Goal: Information Seeking & Learning: Learn about a topic

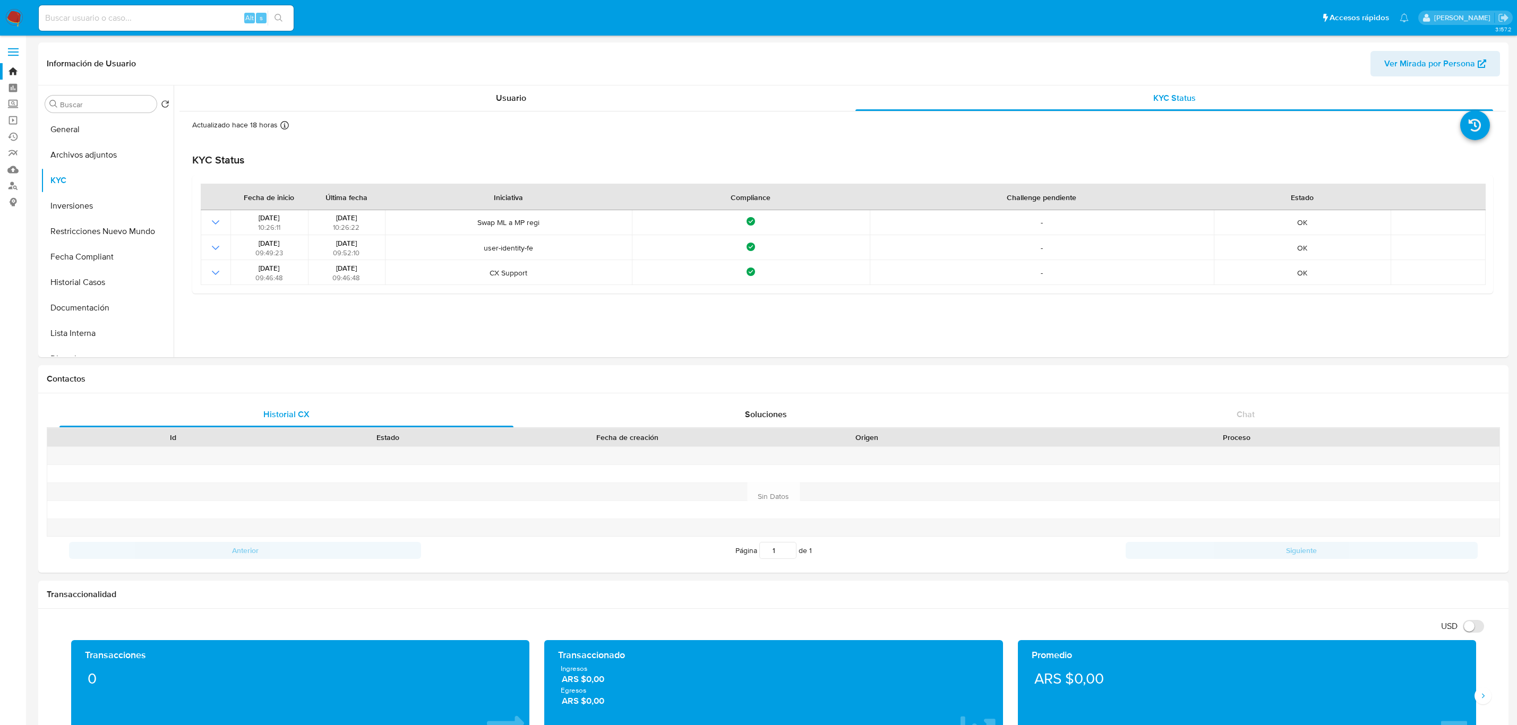
select select "10"
click at [11, 10] on img at bounding box center [14, 18] width 18 height 18
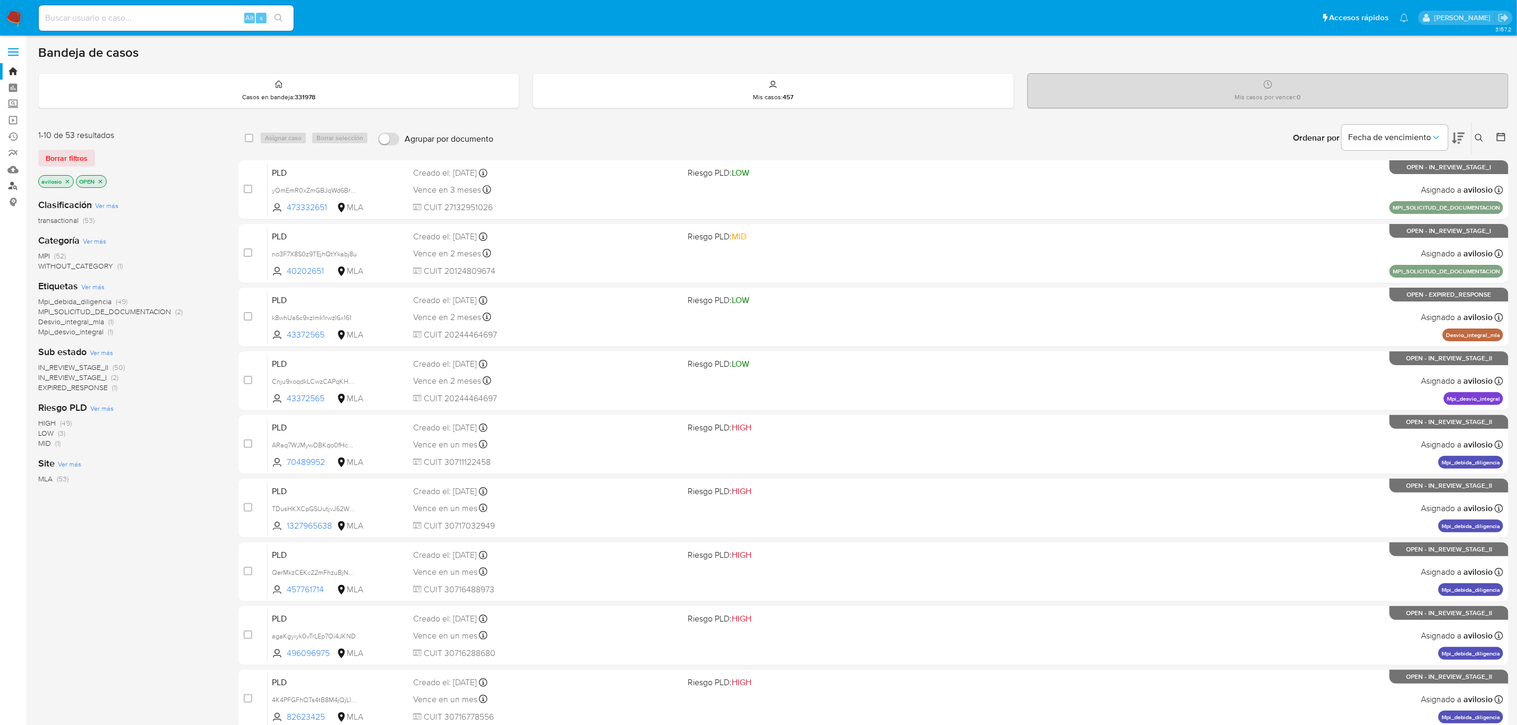
click at [16, 186] on link "Buscador de personas" at bounding box center [63, 186] width 126 height 16
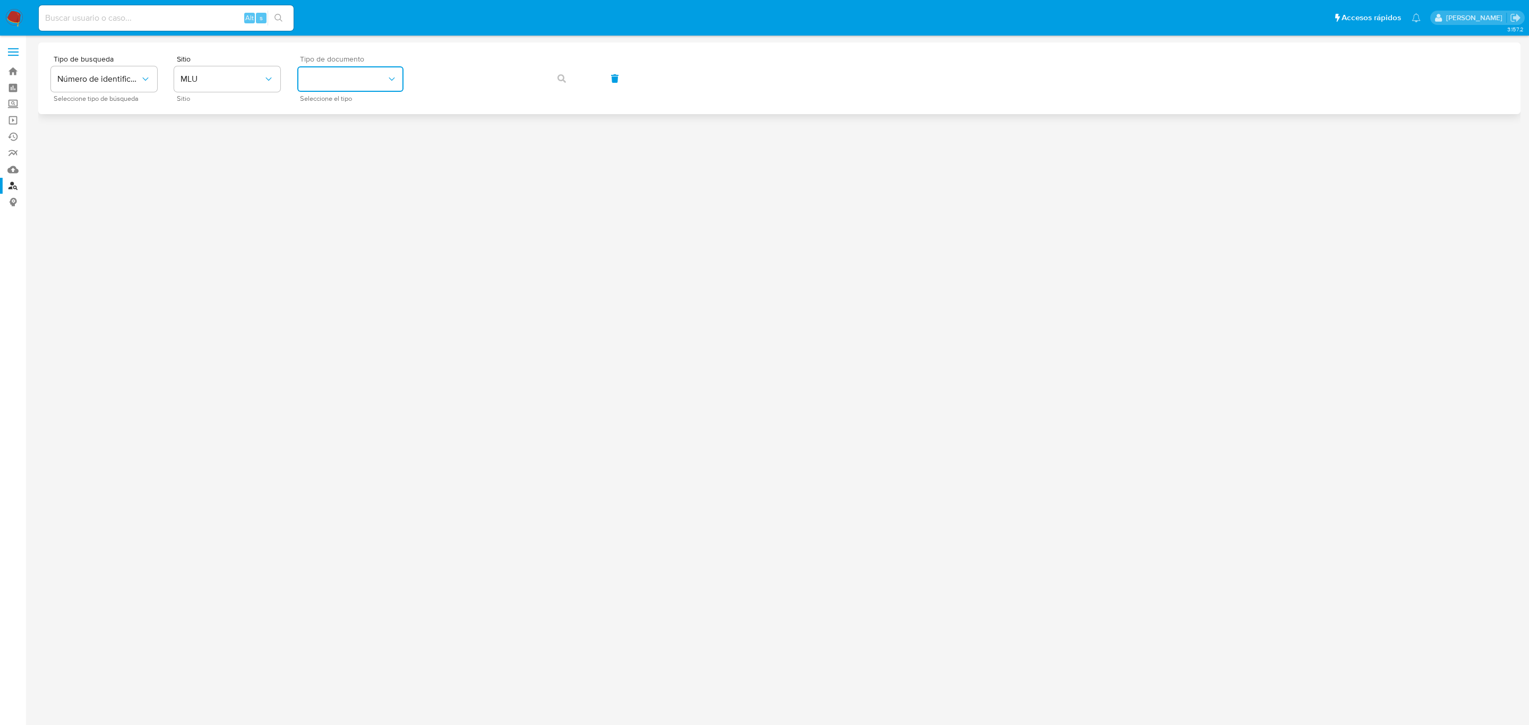
click at [349, 83] on button "identificationType" at bounding box center [350, 78] width 106 height 25
drag, startPoint x: 236, startPoint y: 75, endPoint x: 226, endPoint y: 88, distance: 16.7
click at [233, 77] on span "MLU" at bounding box center [221, 79] width 83 height 11
click at [215, 130] on div "MLA" at bounding box center [223, 133] width 87 height 25
click at [344, 78] on button "identificationType" at bounding box center [350, 78] width 106 height 25
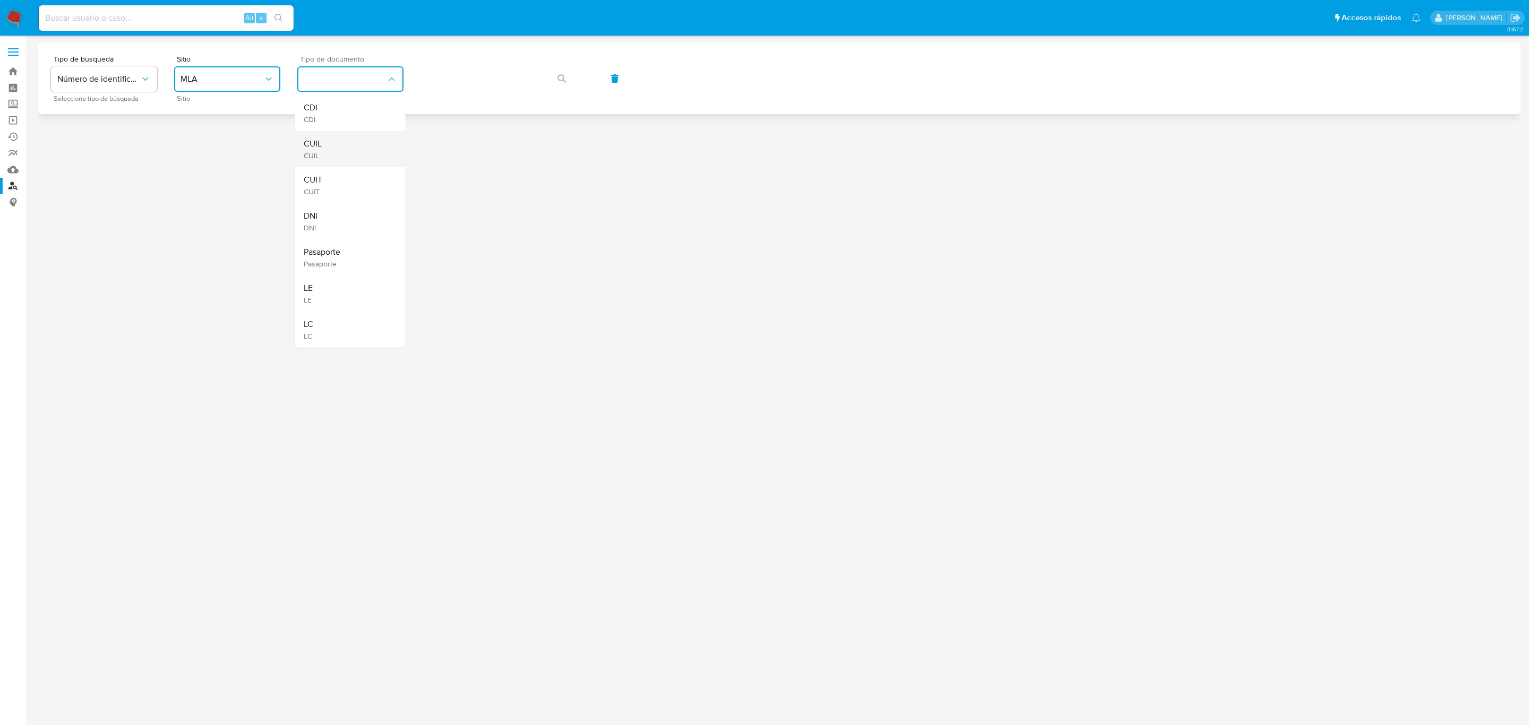
drag, startPoint x: 326, startPoint y: 177, endPoint x: 347, endPoint y: 165, distance: 24.0
click at [347, 165] on ul "CDI CDI CUIL CUIL CUIT CUIT DNI DNI Pasaporte Pasaporte LE LE LC LC" at bounding box center [350, 221] width 110 height 253
click at [351, 91] on button "identificationType" at bounding box center [350, 78] width 106 height 25
drag, startPoint x: 325, startPoint y: 171, endPoint x: 344, endPoint y: 171, distance: 18.6
click at [326, 171] on div "CUIT CUIT" at bounding box center [347, 185] width 87 height 36
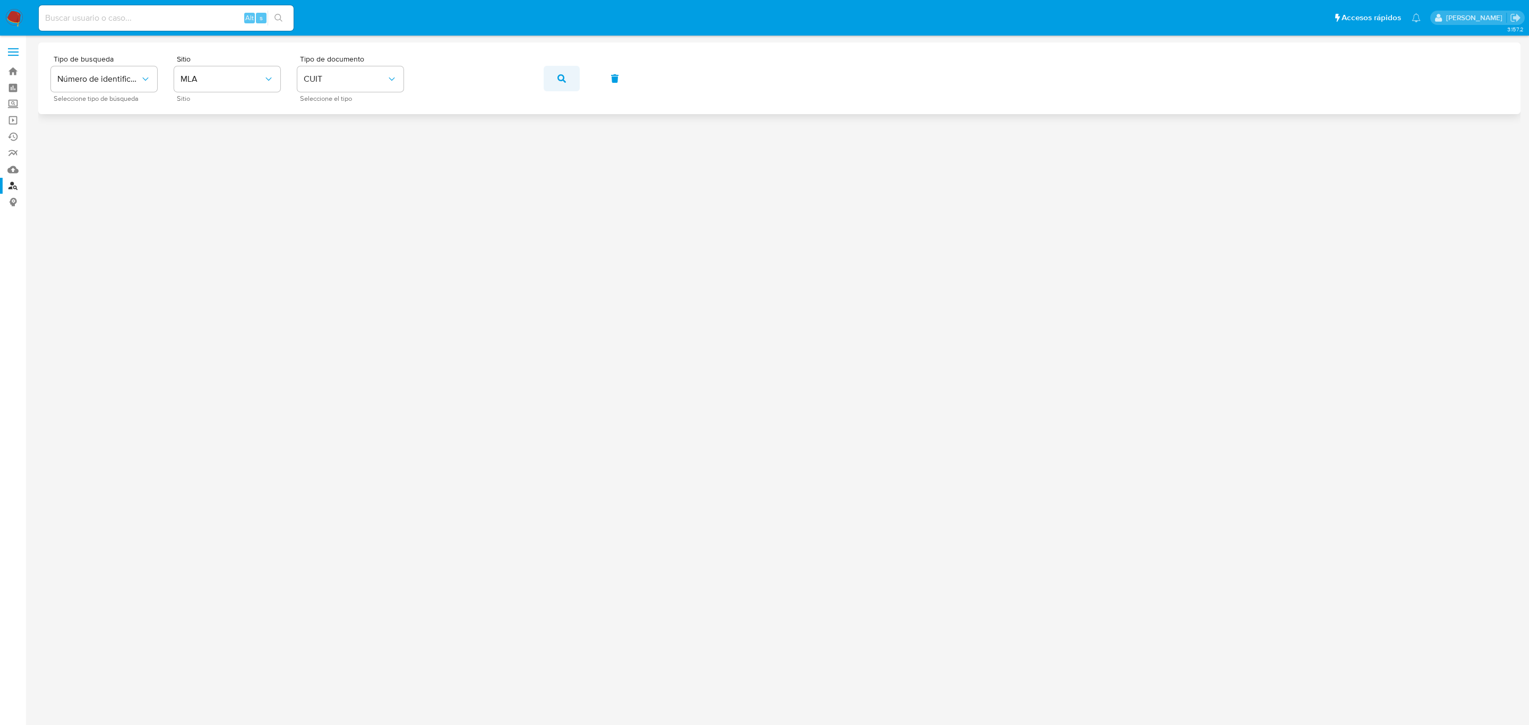
click at [558, 80] on icon "button" at bounding box center [561, 78] width 8 height 8
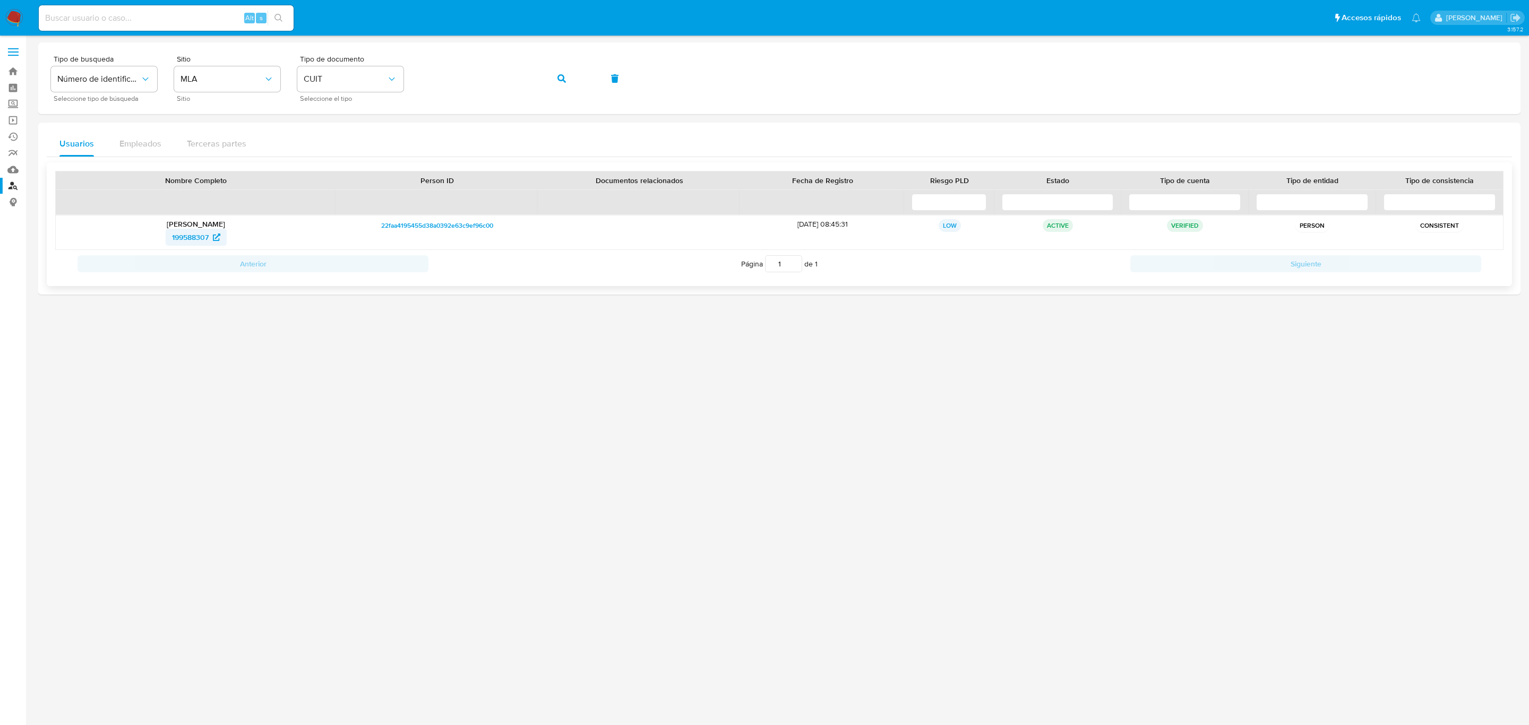
click at [188, 244] on span "199588307" at bounding box center [190, 237] width 37 height 17
click at [566, 80] on button "button" at bounding box center [562, 78] width 36 height 25
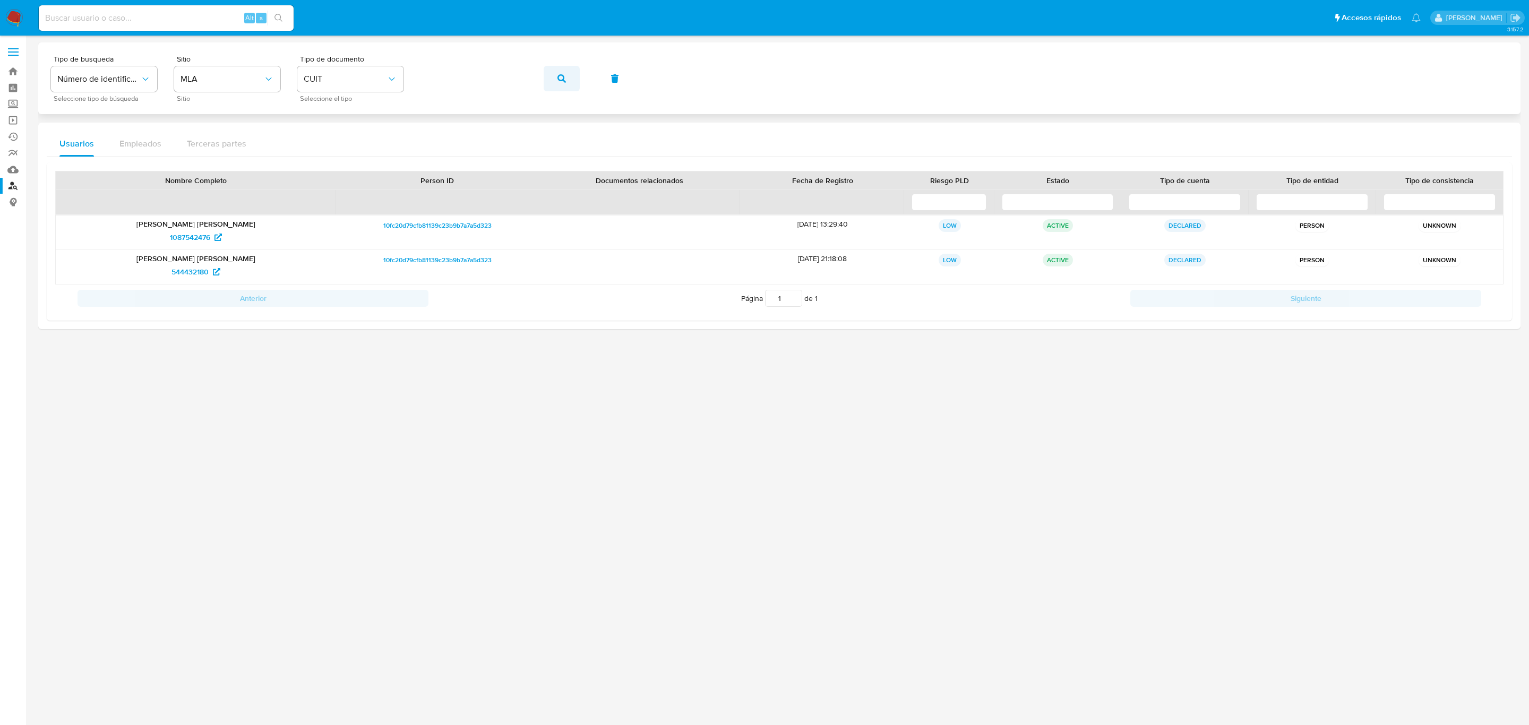
click at [569, 79] on button "button" at bounding box center [562, 78] width 36 height 25
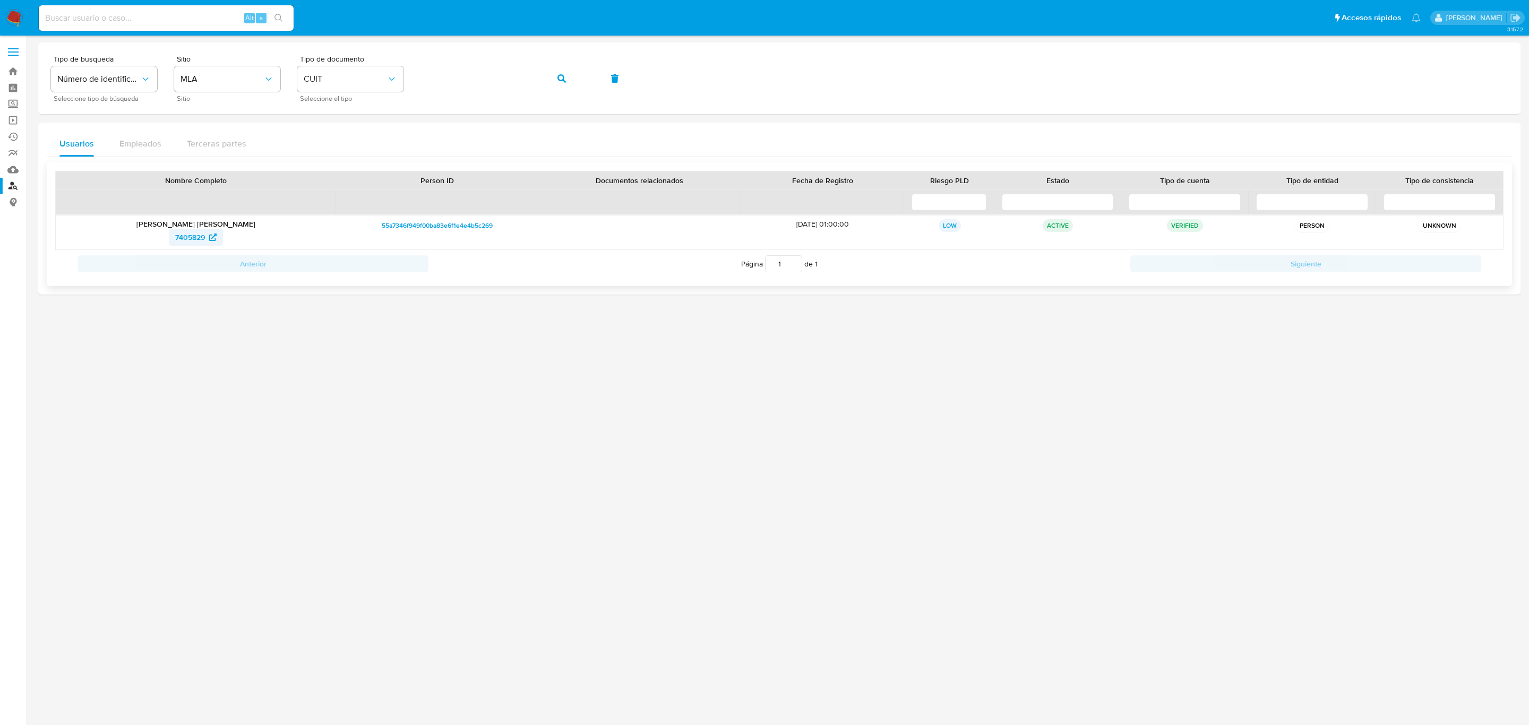
click at [195, 237] on span "7405829" at bounding box center [190, 237] width 30 height 17
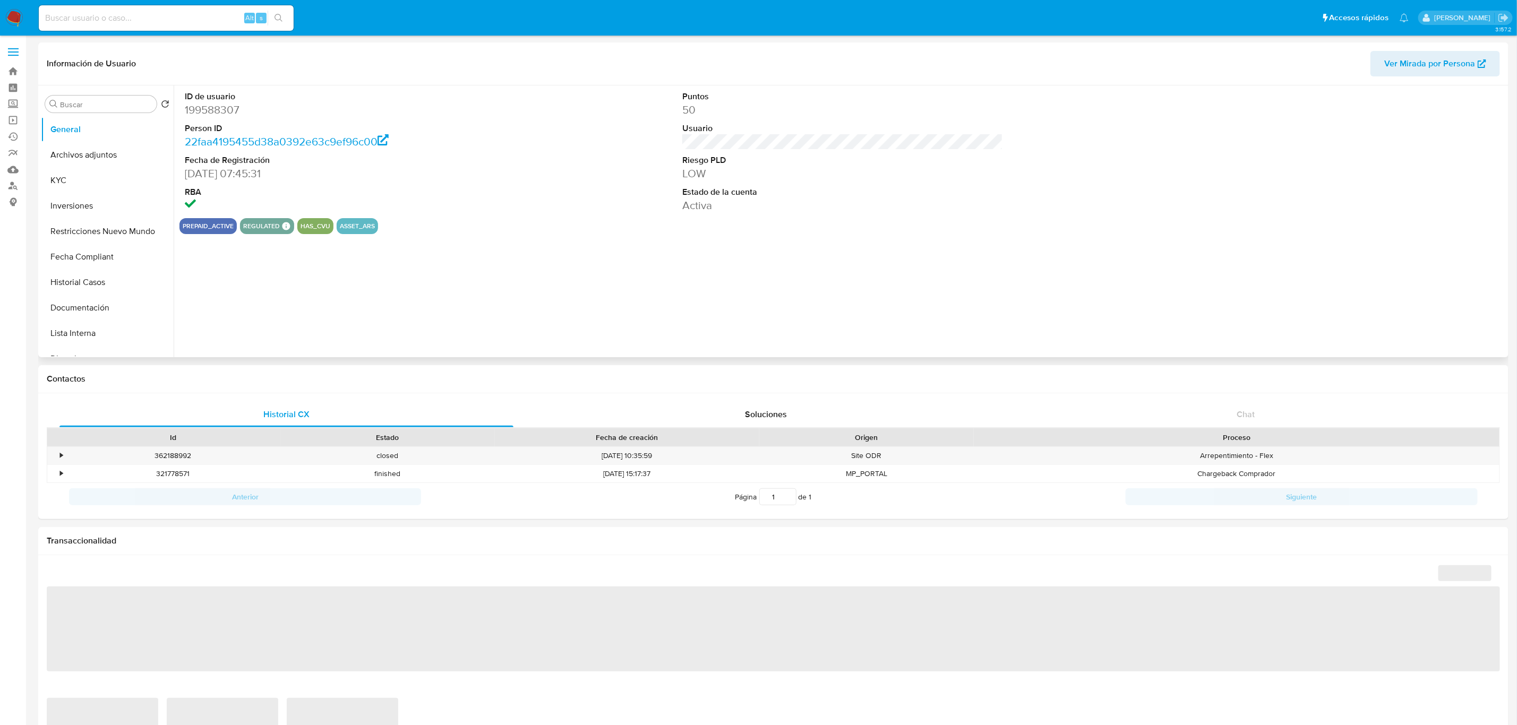
select select "10"
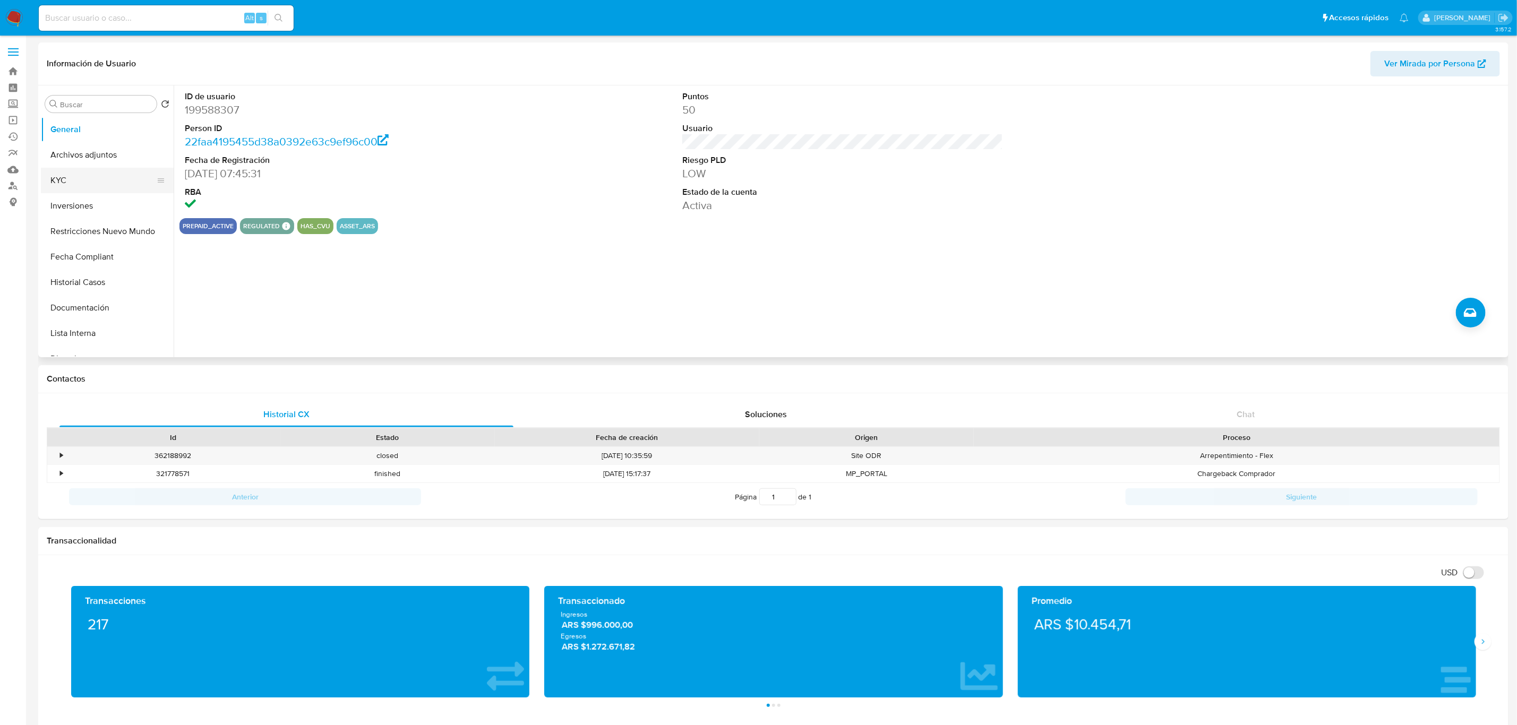
click at [89, 180] on button "KYC" at bounding box center [103, 180] width 124 height 25
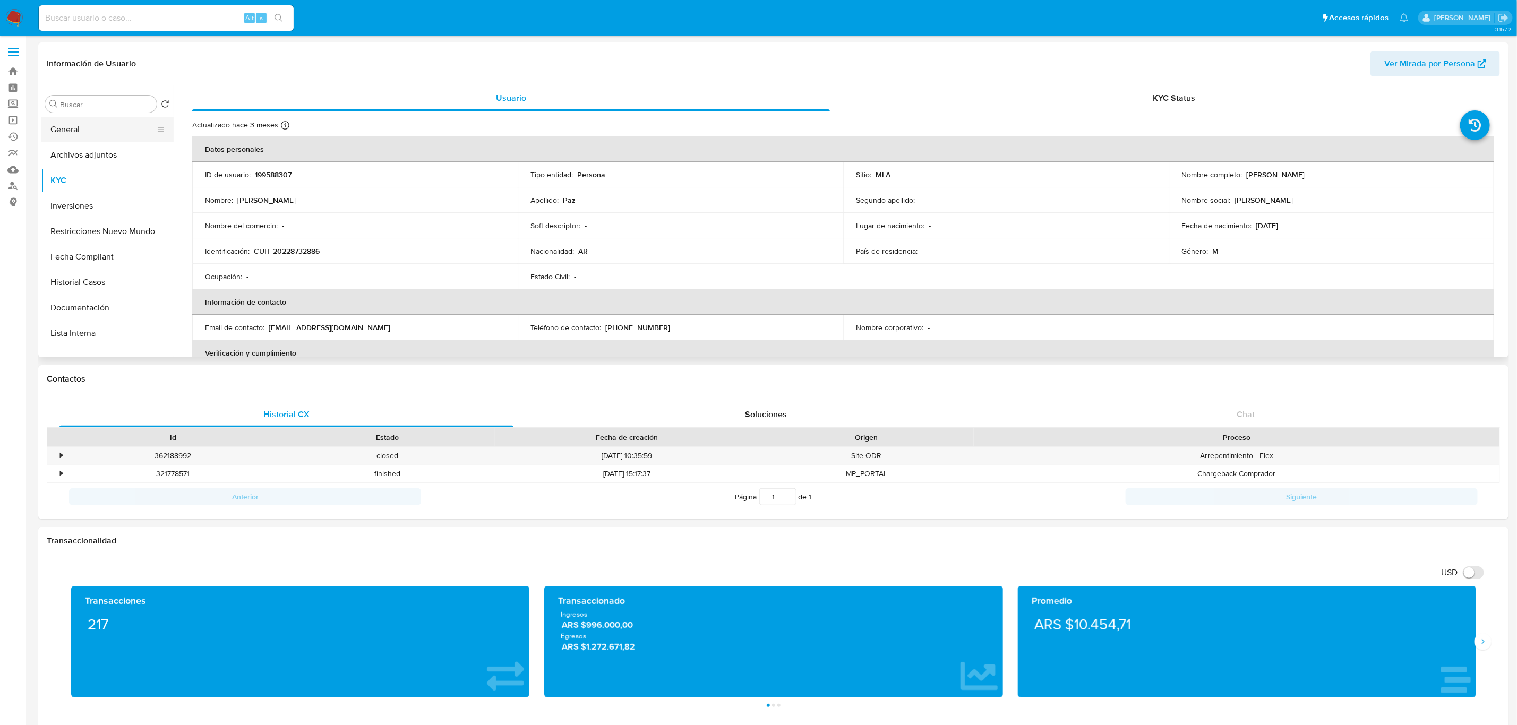
click at [78, 126] on button "General" at bounding box center [103, 129] width 124 height 25
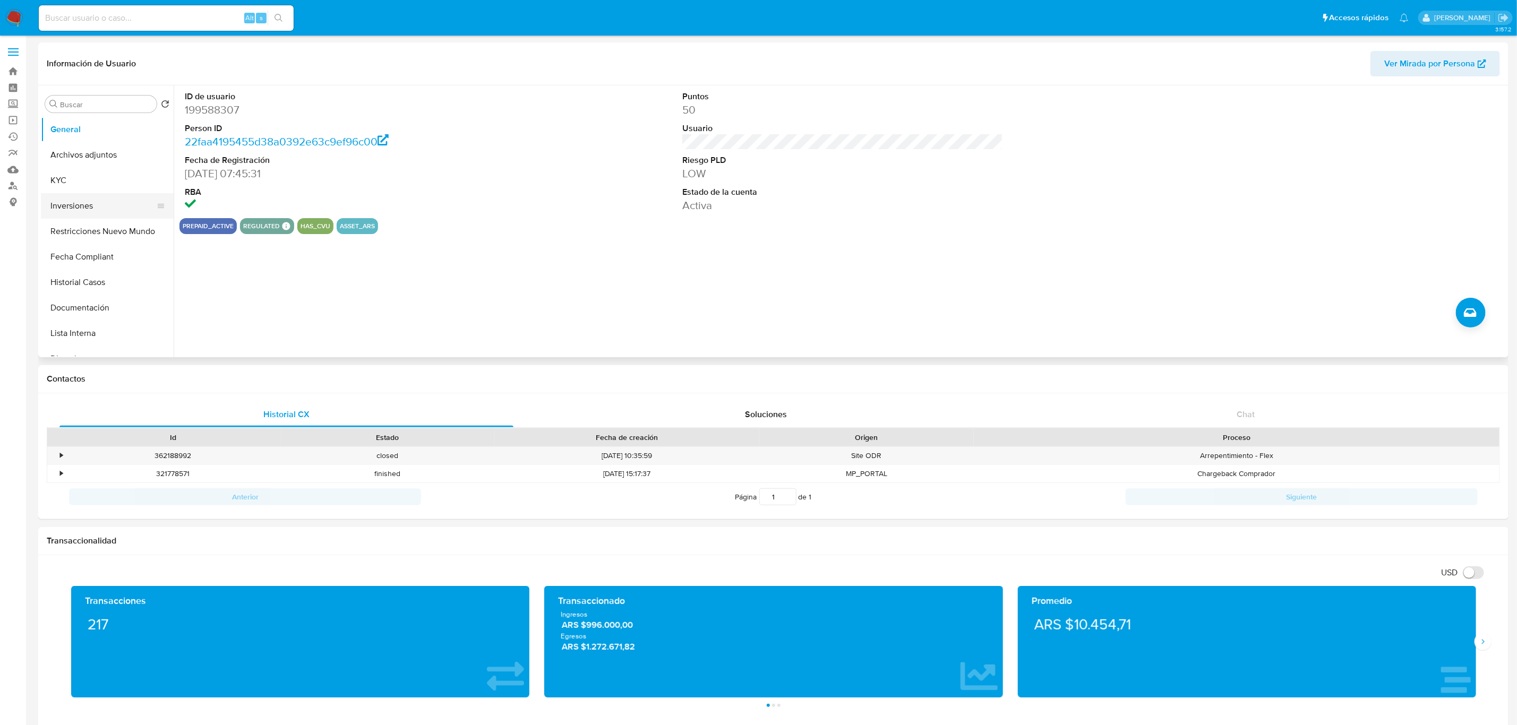
click at [84, 210] on button "Inversiones" at bounding box center [103, 205] width 124 height 25
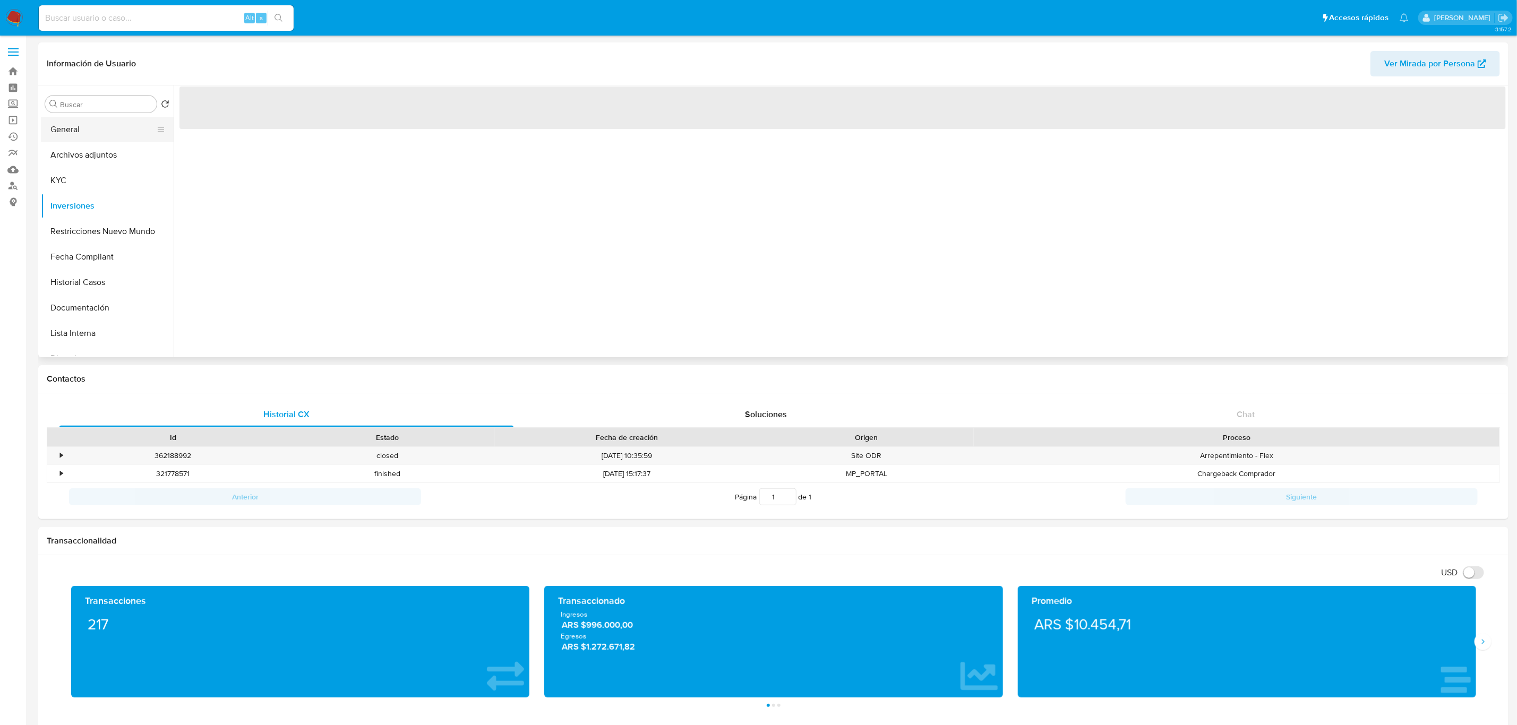
click at [88, 124] on button "General" at bounding box center [103, 129] width 124 height 25
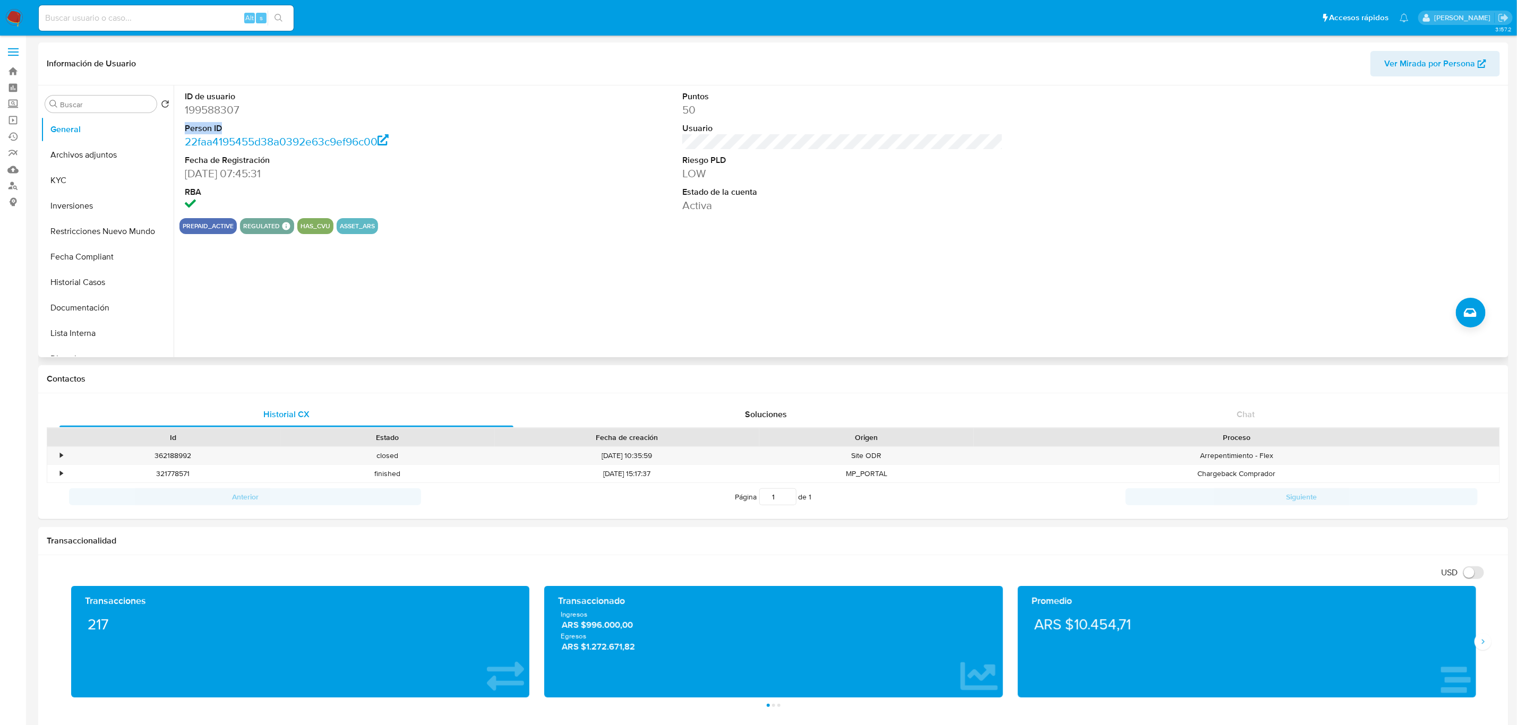
drag, startPoint x: 246, startPoint y: 121, endPoint x: 183, endPoint y: 118, distance: 62.7
click at [183, 118] on div "ID de usuario 199588307 Person ID 22faa4195455d38a0392e63c9ef96c00 Fecha de Reg…" at bounding box center [345, 151] width 332 height 133
click at [220, 116] on dd "199588307" at bounding box center [345, 109] width 321 height 15
click at [217, 108] on dd "199588307" at bounding box center [345, 109] width 321 height 15
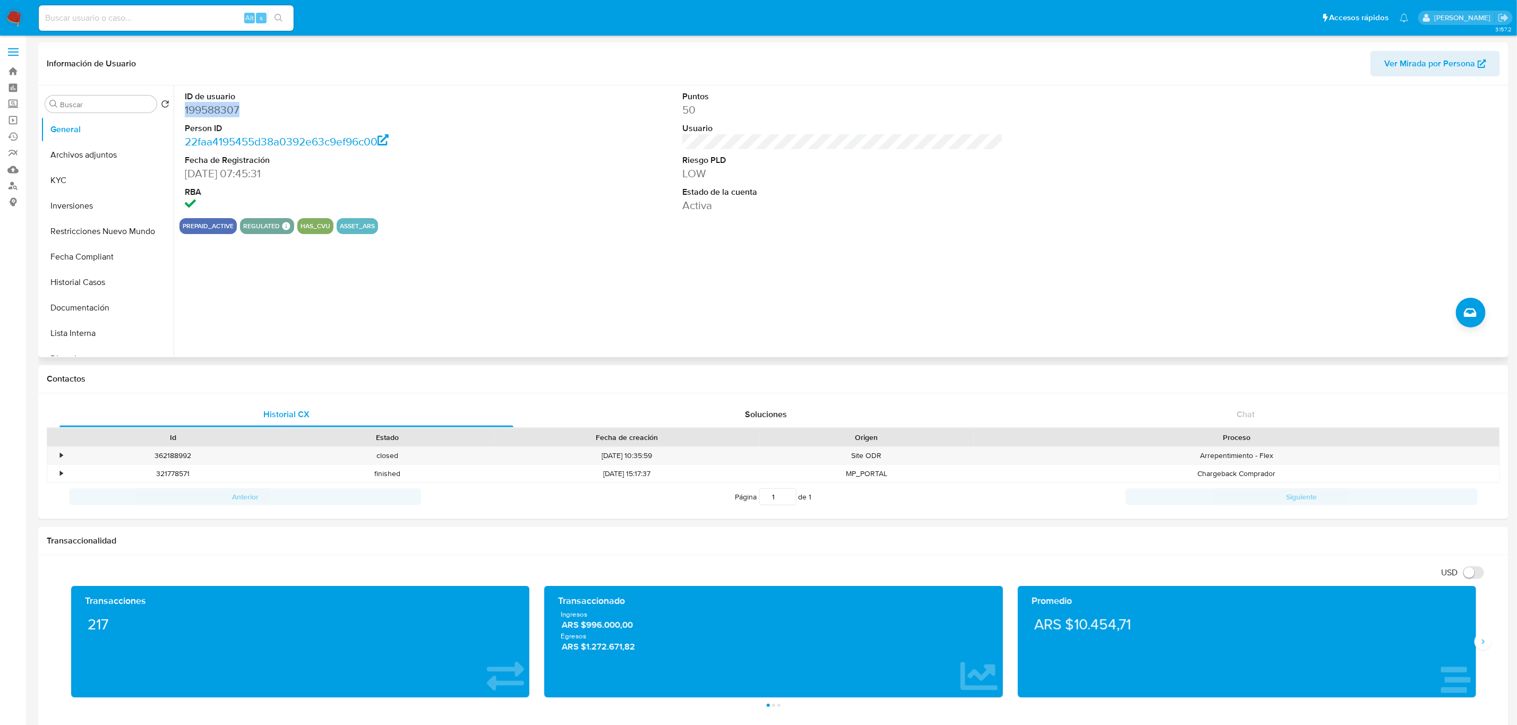
copy dd "199588307"
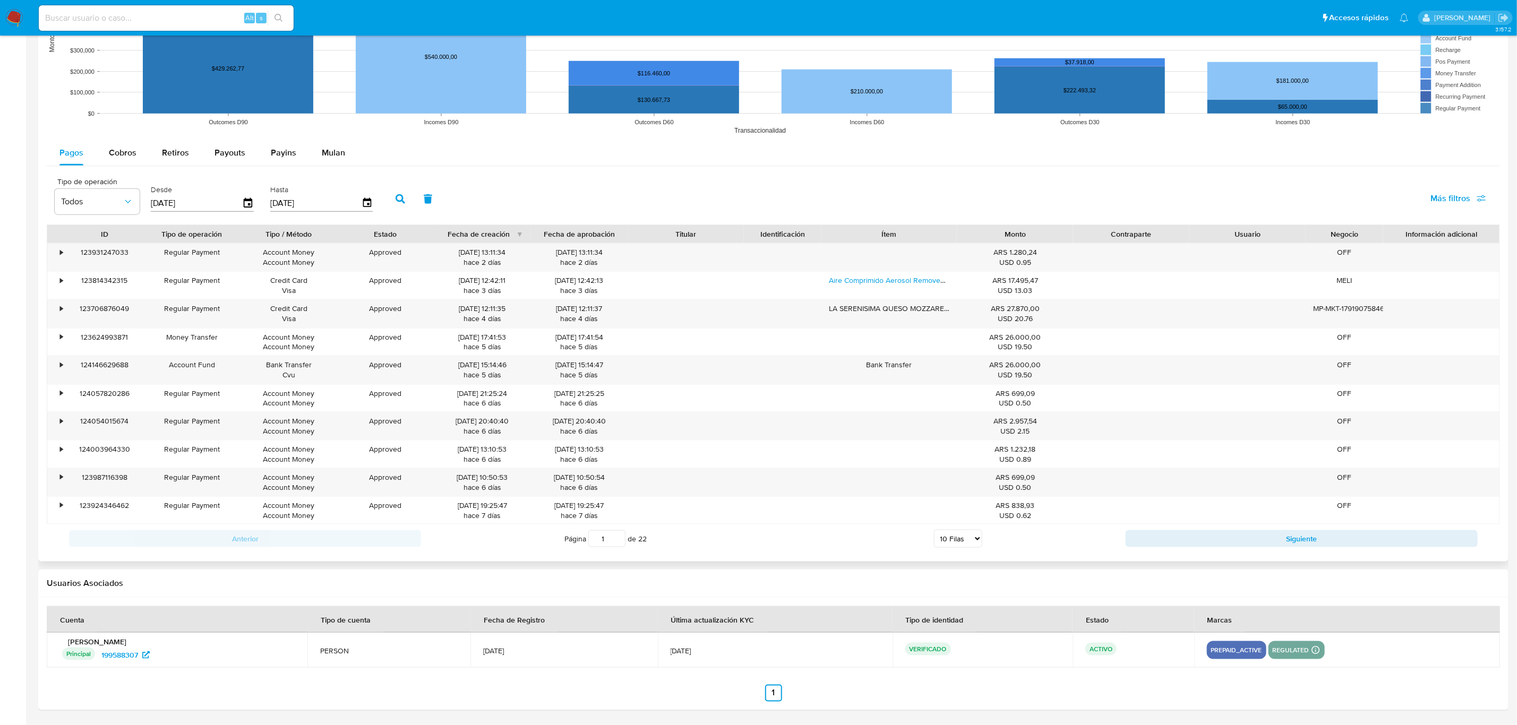
scroll to position [212, 0]
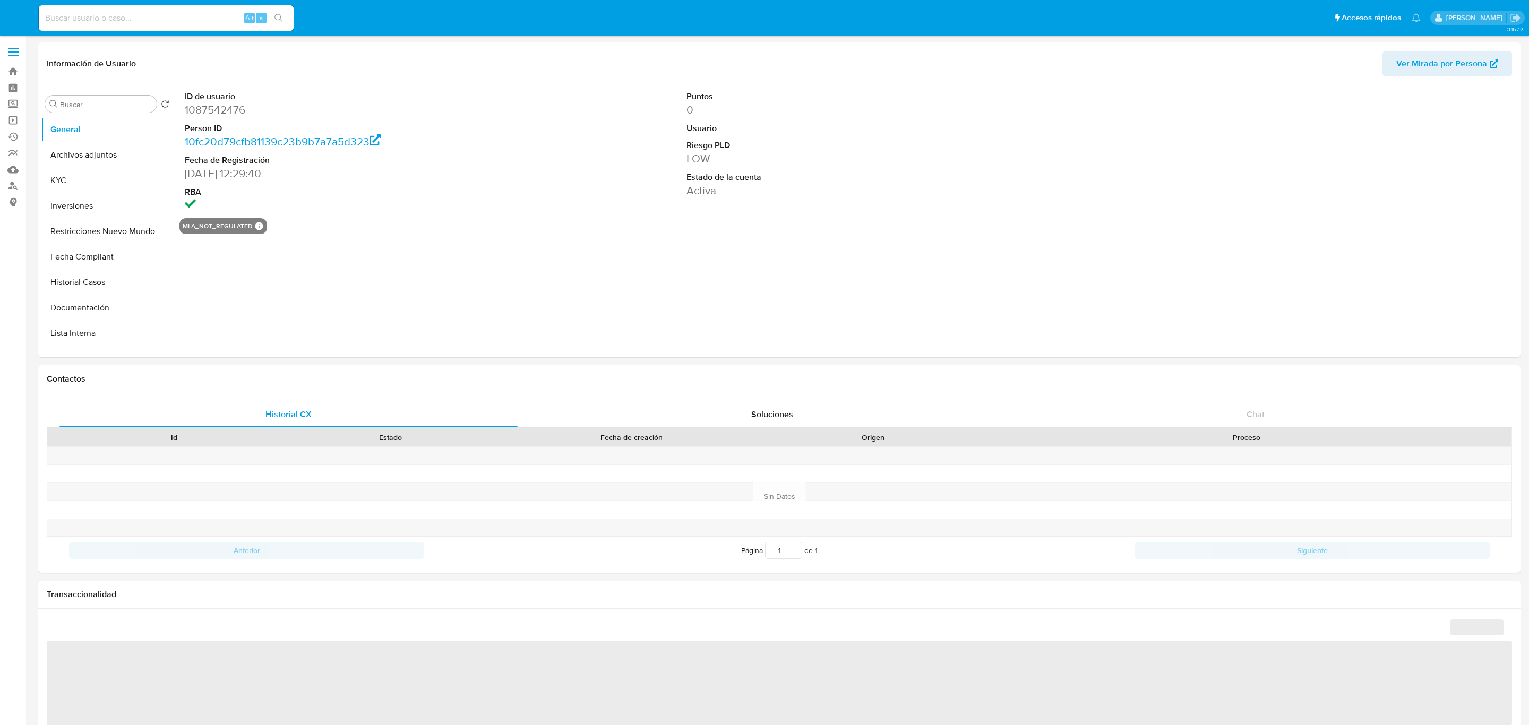
select select "10"
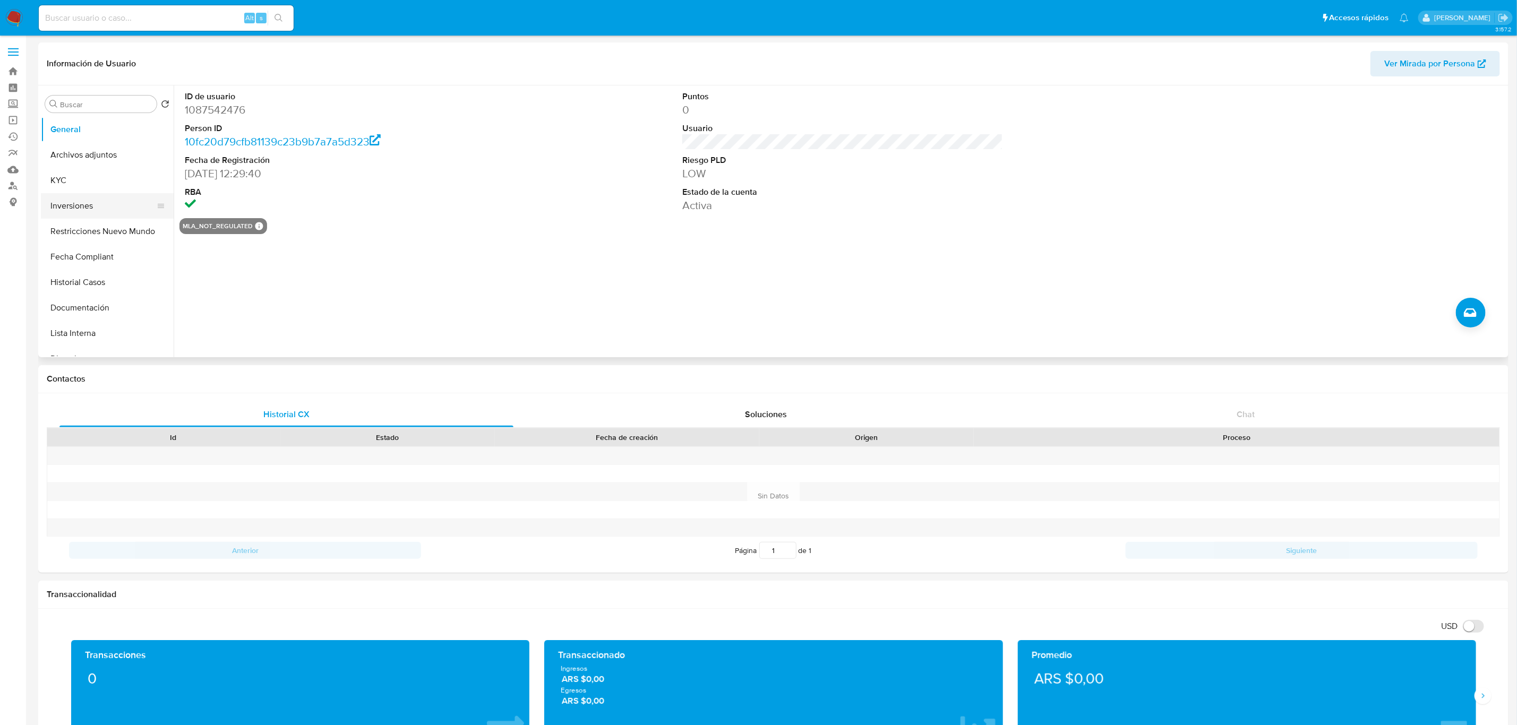
click at [77, 204] on button "Inversiones" at bounding box center [103, 205] width 124 height 25
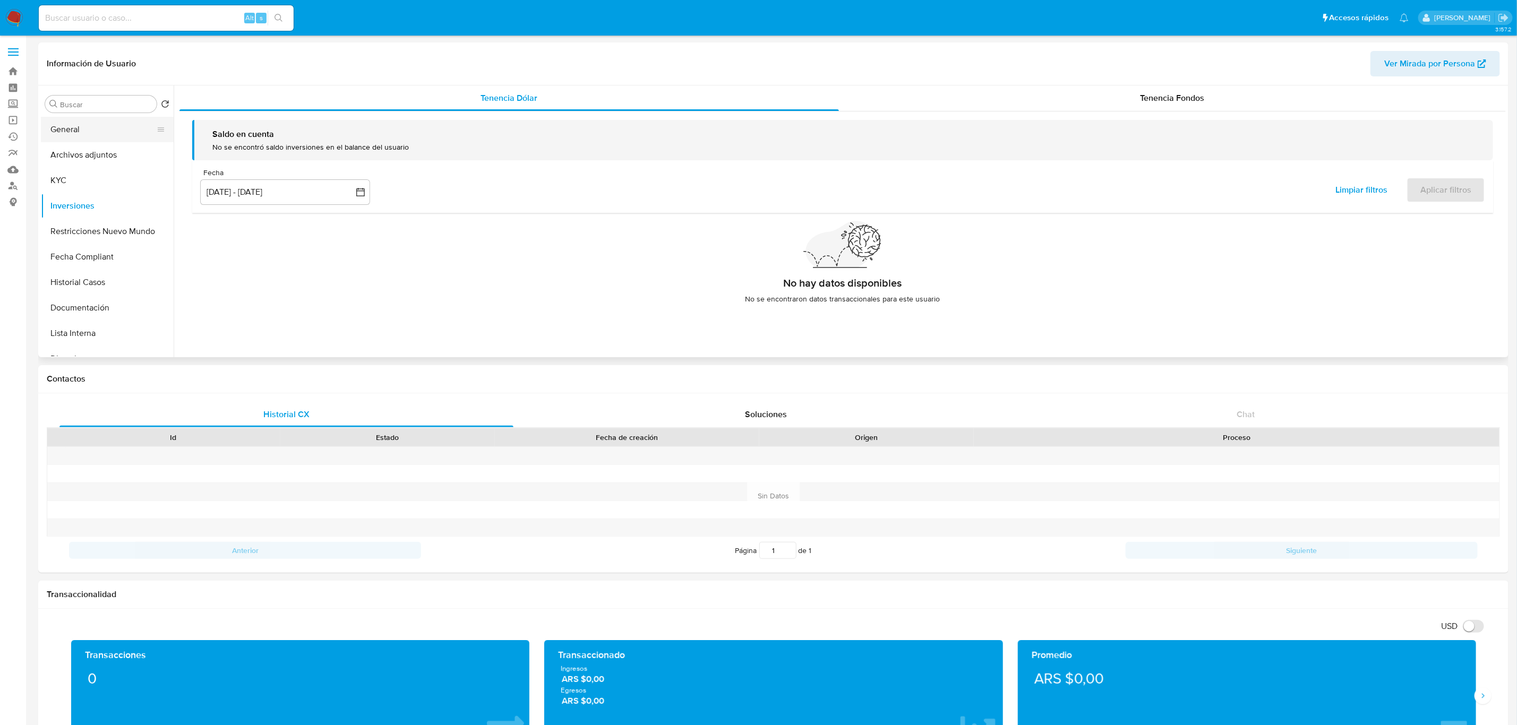
click at [80, 127] on button "General" at bounding box center [103, 129] width 124 height 25
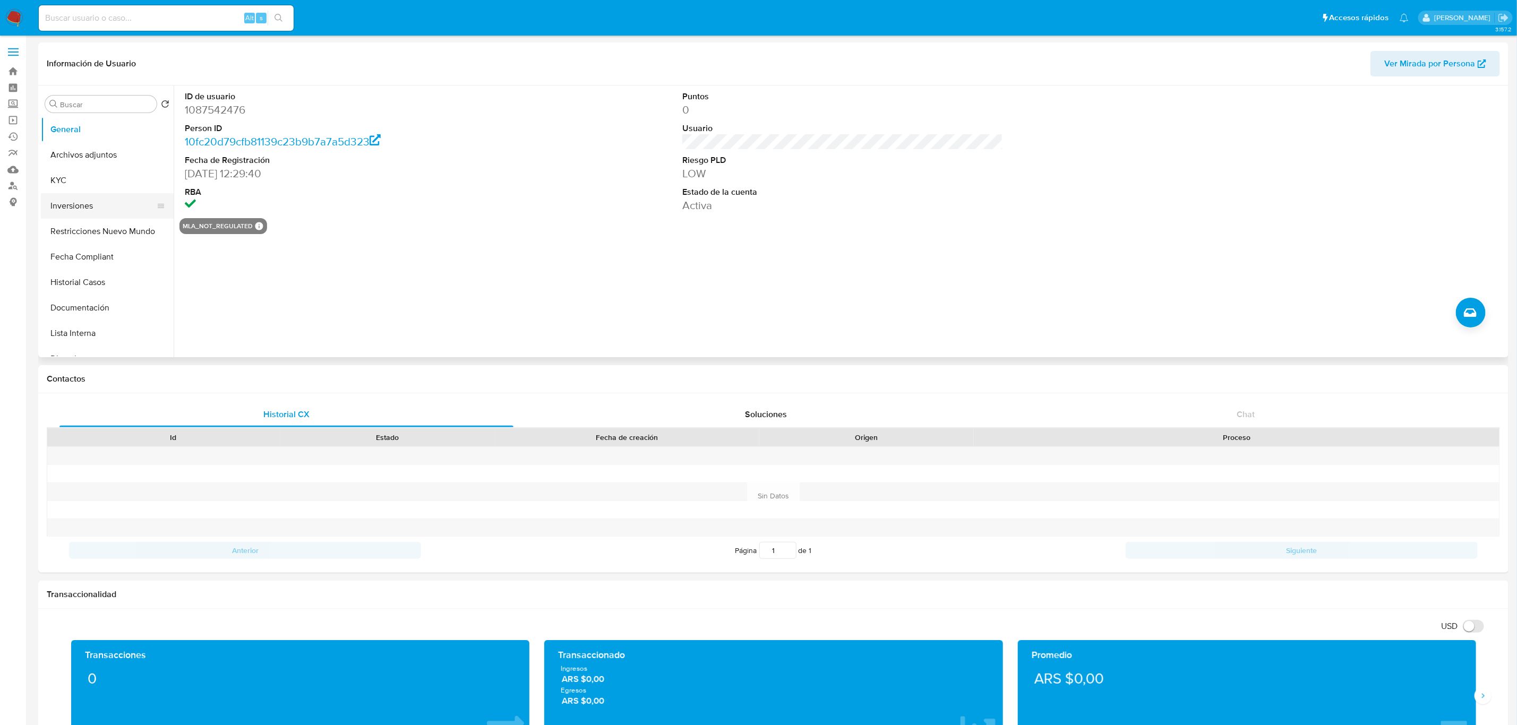
click at [101, 196] on button "Inversiones" at bounding box center [103, 205] width 124 height 25
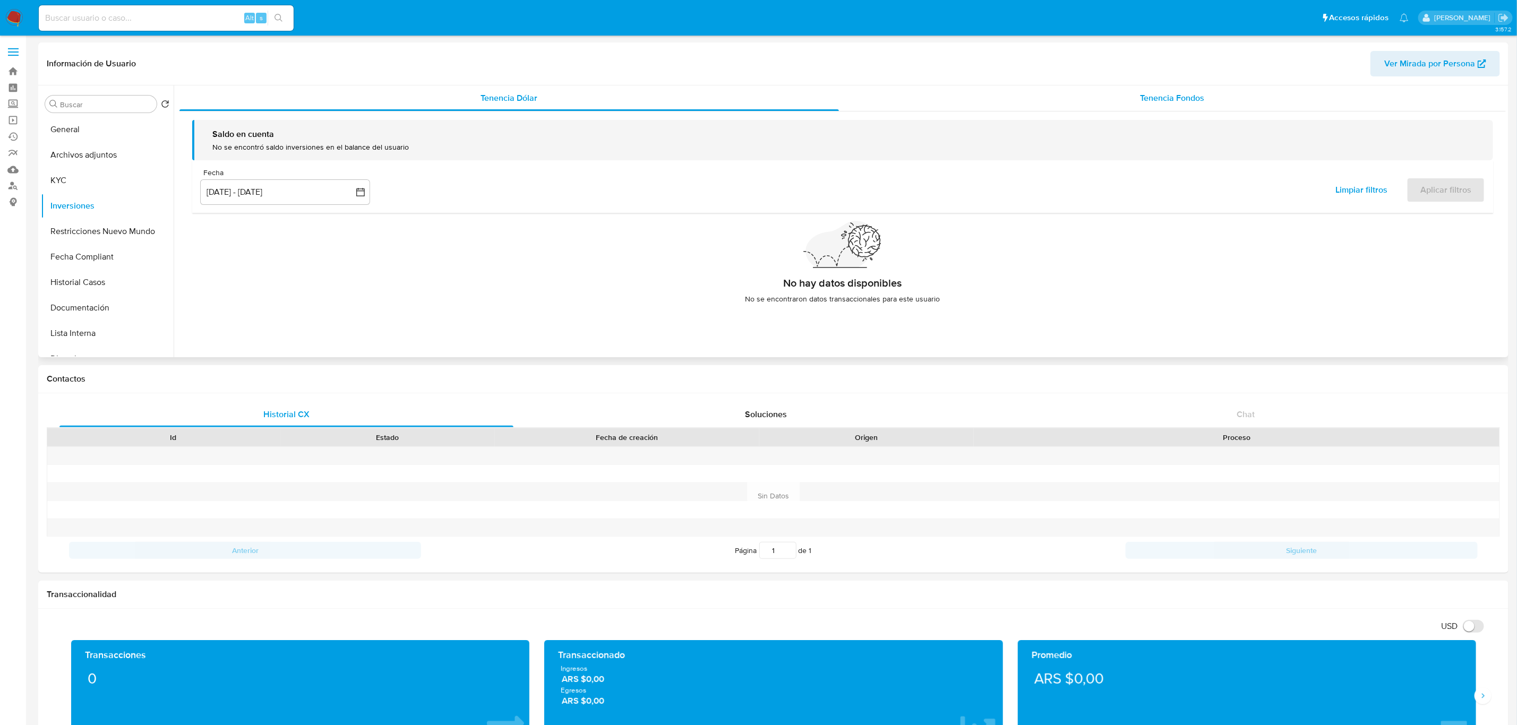
click at [1249, 100] on div "Tenencia Fondos" at bounding box center [1172, 97] width 667 height 25
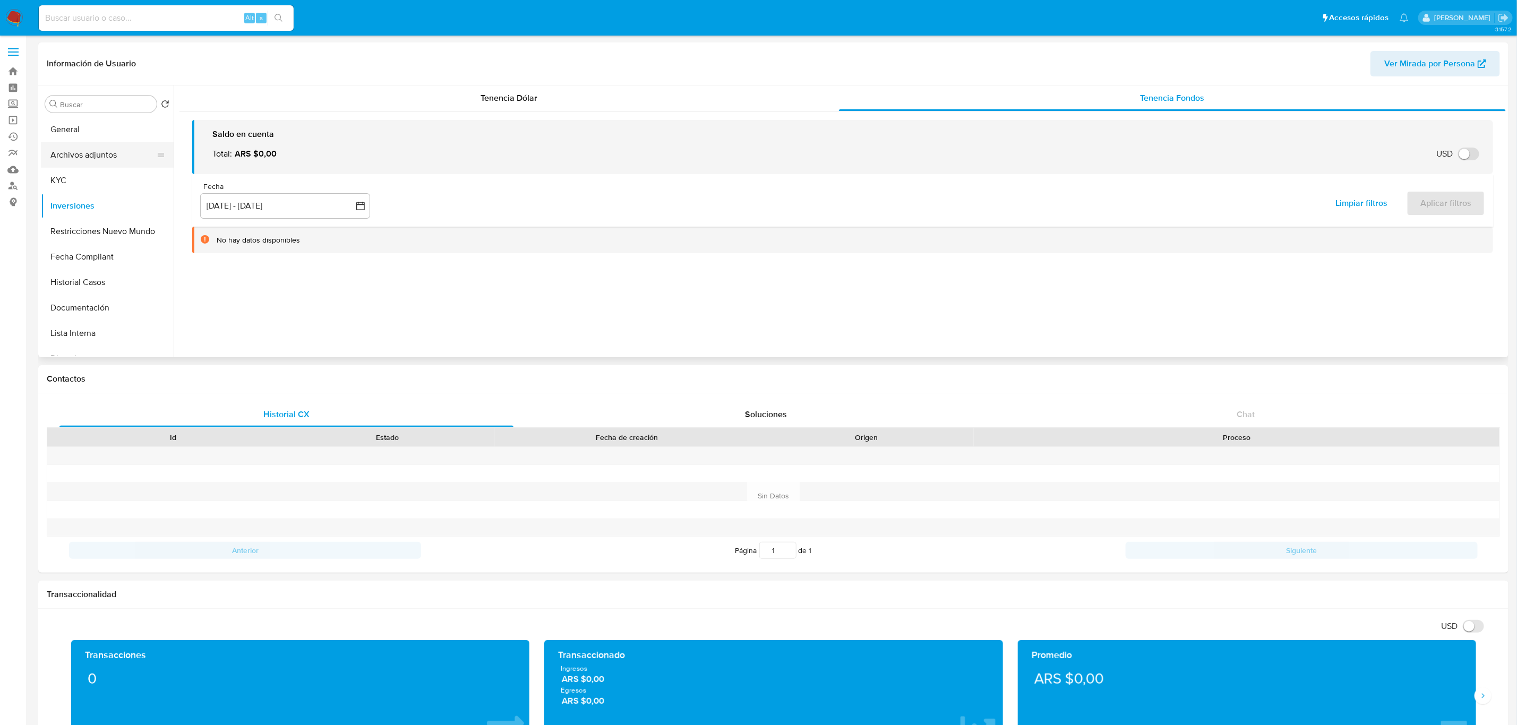
click at [90, 166] on button "Archivos adjuntos" at bounding box center [103, 154] width 124 height 25
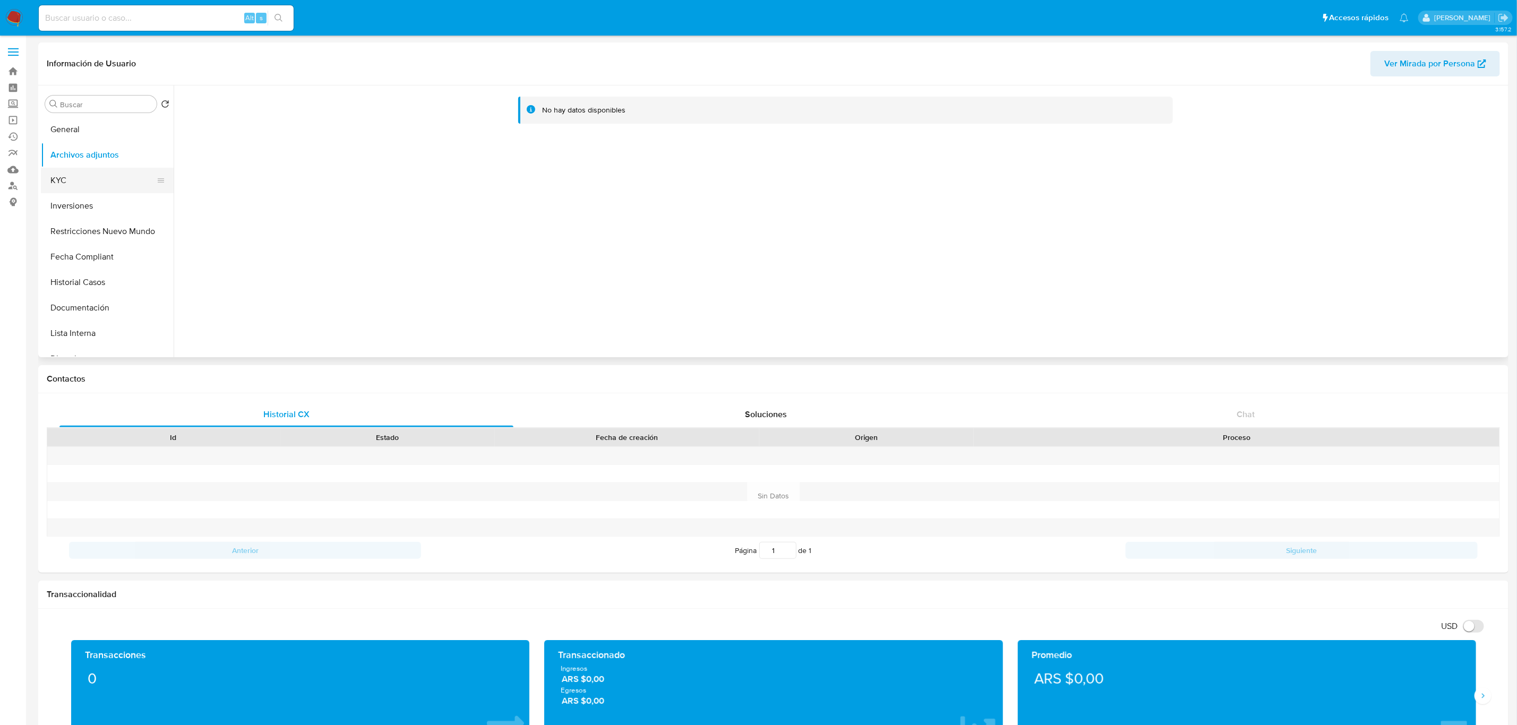
click at [68, 191] on button "KYC" at bounding box center [103, 180] width 124 height 25
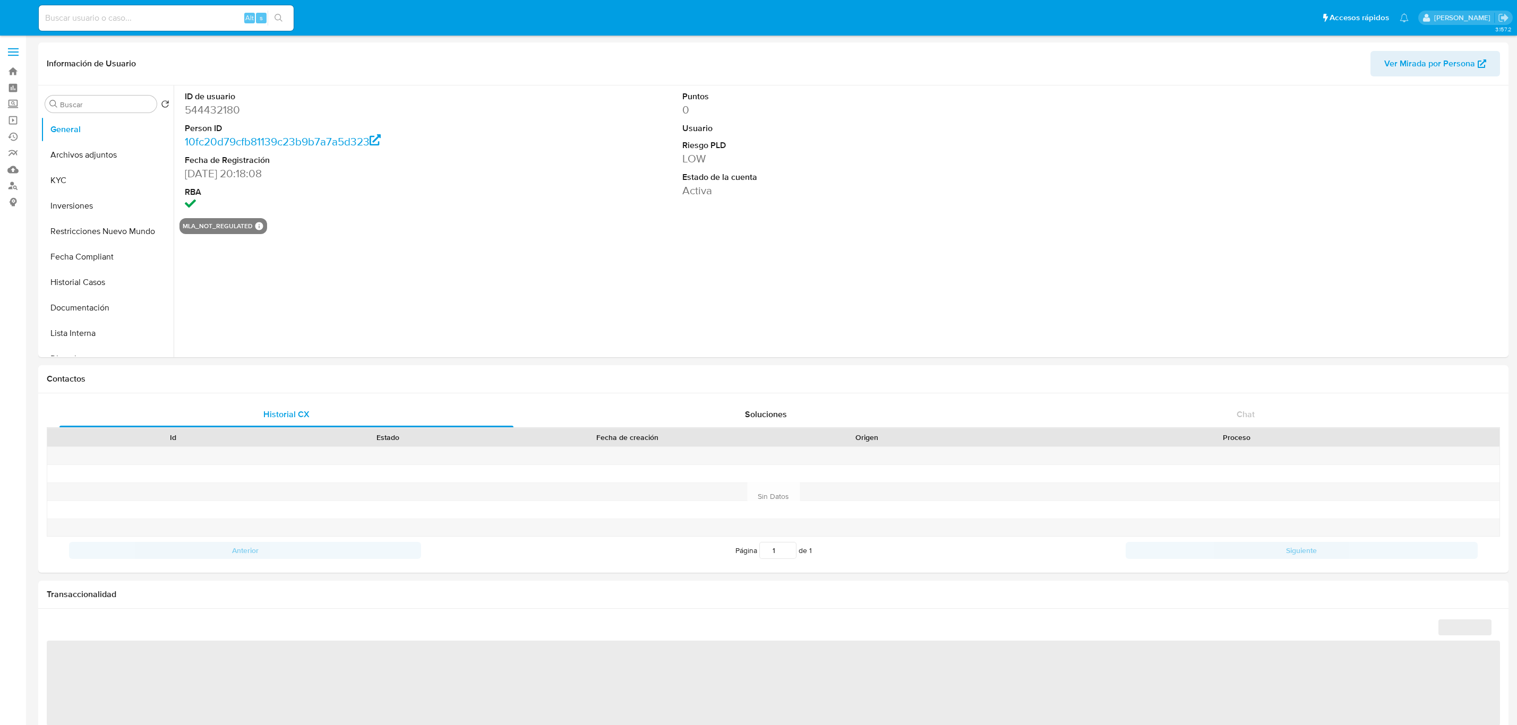
select select "10"
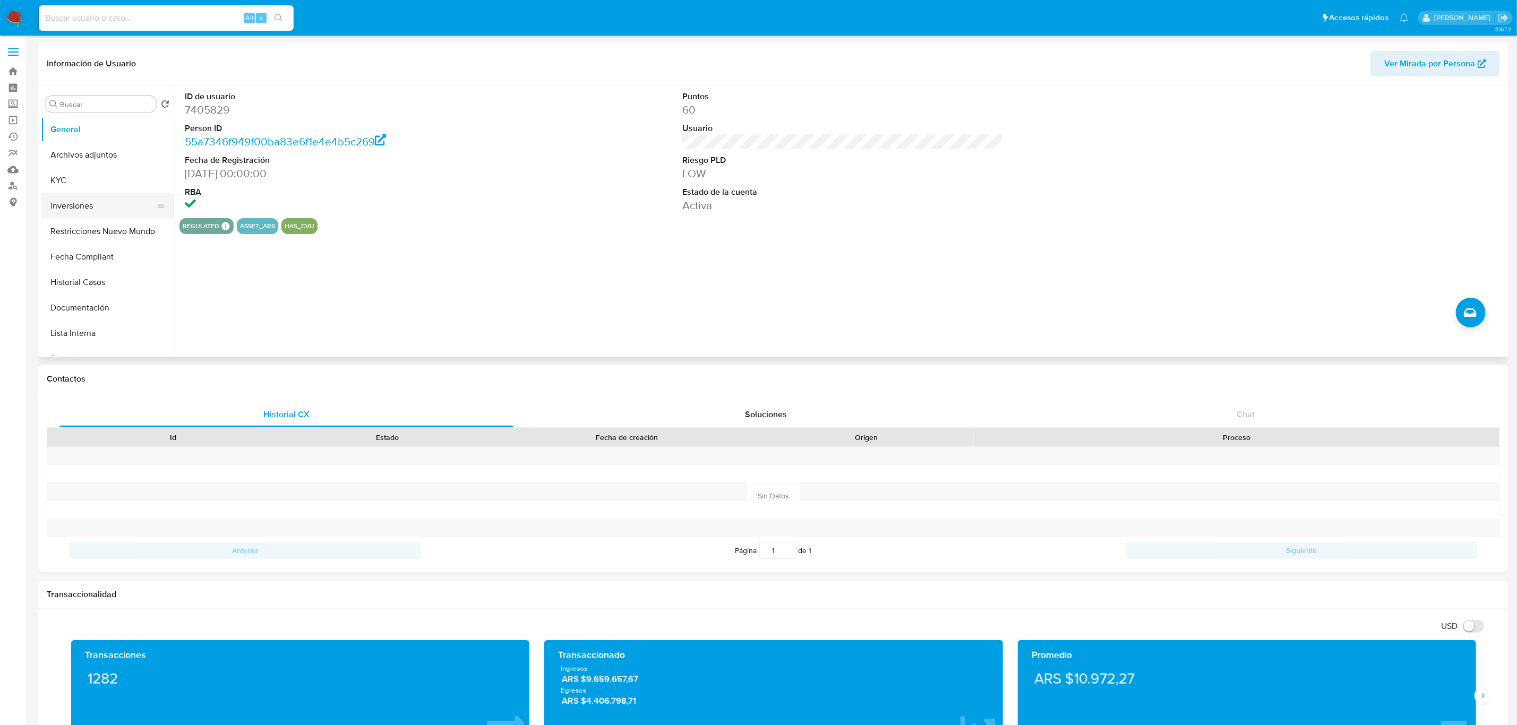
click at [79, 201] on button "Inversiones" at bounding box center [103, 205] width 124 height 25
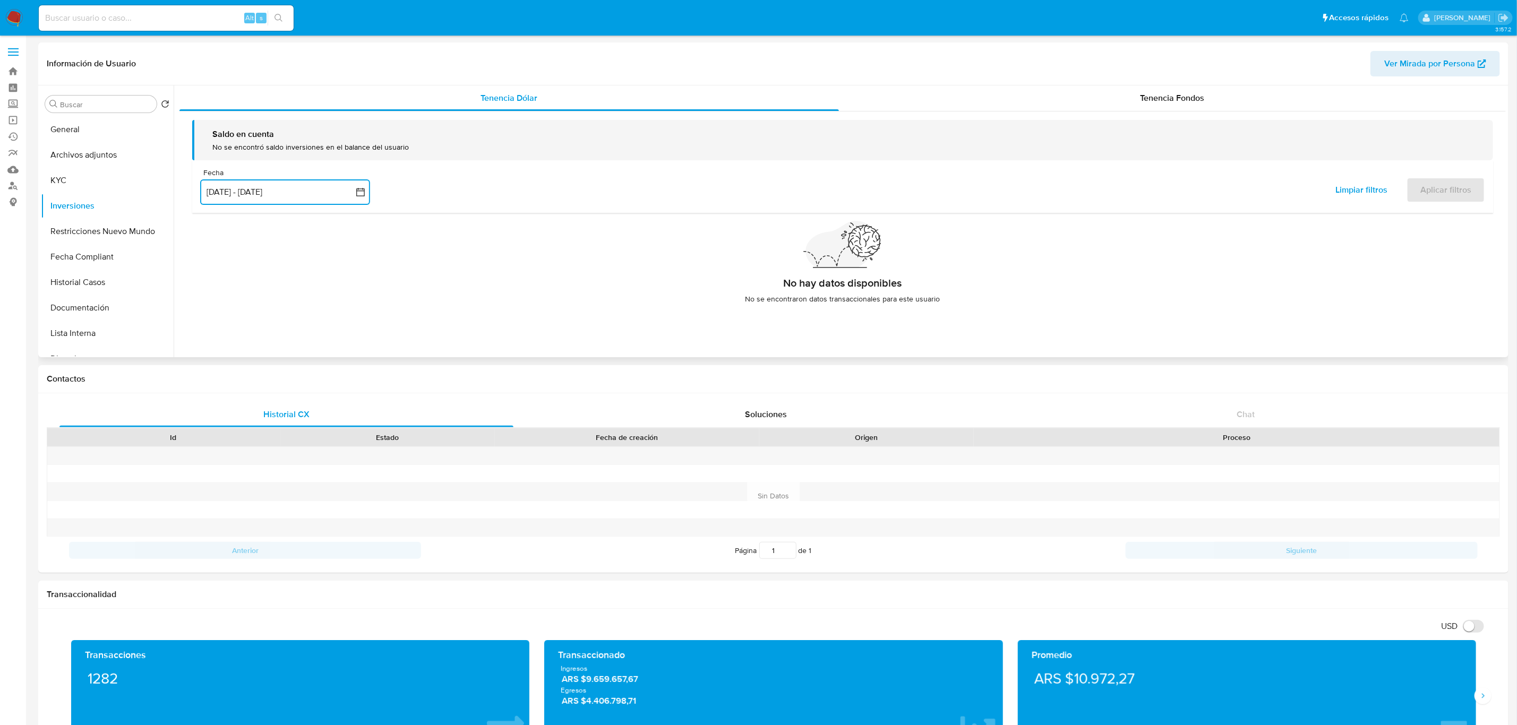
click at [265, 193] on button "[DATE] - [DATE]" at bounding box center [285, 191] width 170 height 25
click at [346, 268] on button "1" at bounding box center [348, 269] width 17 height 17
click at [351, 228] on icon "Mes siguiente" at bounding box center [351, 230] width 4 height 7
click at [237, 272] on button "1" at bounding box center [242, 269] width 17 height 17
click at [335, 200] on button "[DATE] - [DATE]" at bounding box center [285, 191] width 170 height 25
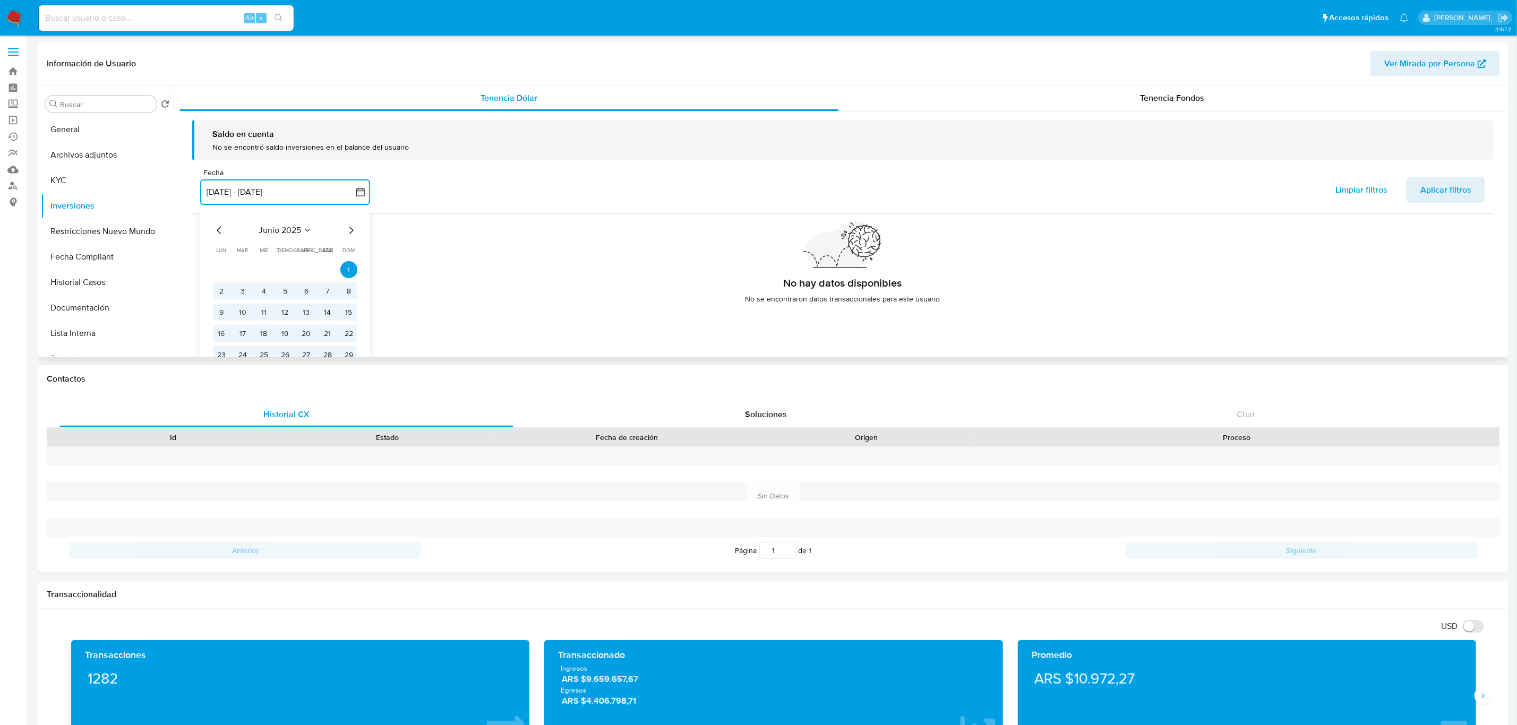
click at [348, 228] on icon "Mes siguiente" at bounding box center [351, 230] width 13 height 13
click at [287, 352] on button "31" at bounding box center [285, 354] width 17 height 17
click at [228, 231] on div "julio 2025" at bounding box center [285, 230] width 144 height 13
click at [244, 273] on button "1" at bounding box center [242, 269] width 17 height 17
click at [323, 196] on button "[DATE] al [DATE]" at bounding box center [285, 191] width 170 height 25
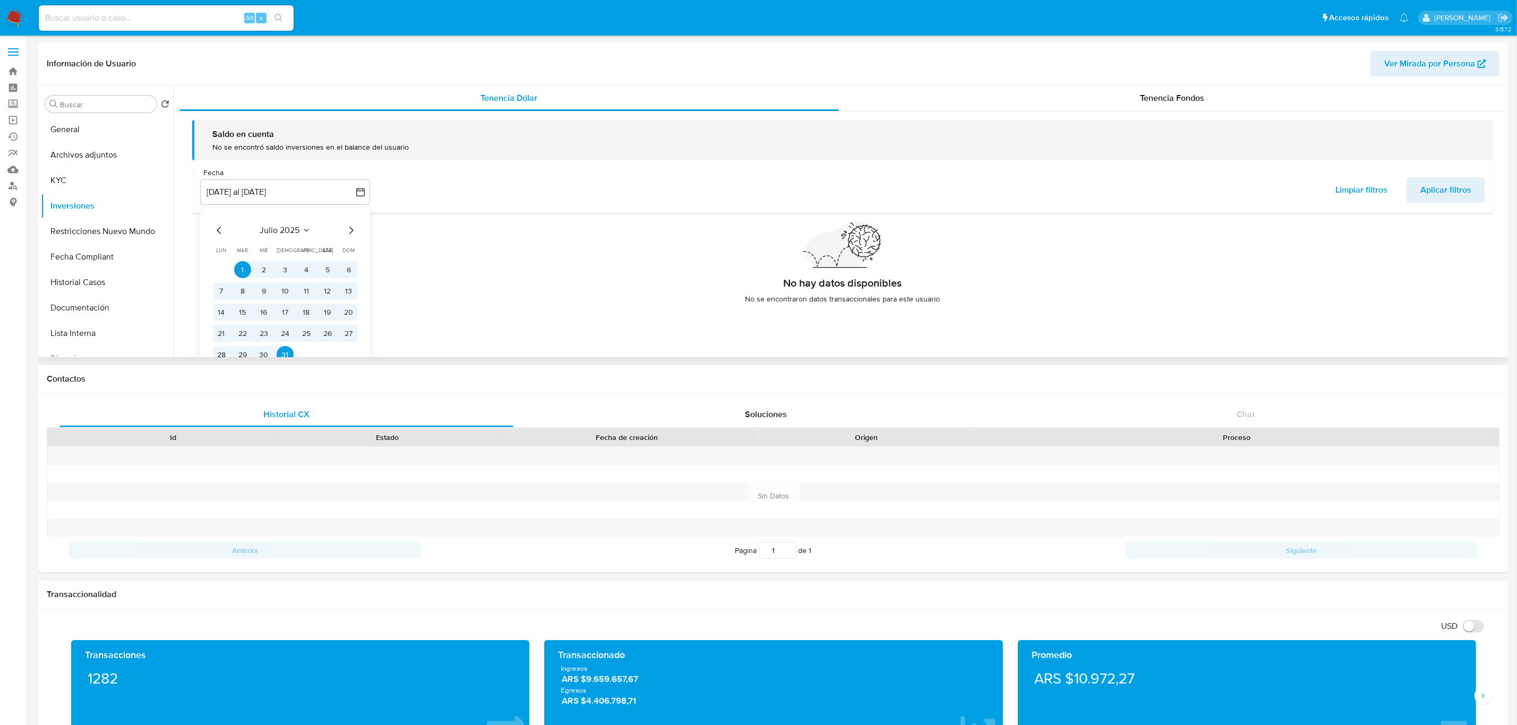
drag, startPoint x: 587, startPoint y: 201, endPoint x: 605, endPoint y: 199, distance: 18.6
click at [592, 200] on div "Fecha inputDatePicker [DATE] al [DATE] julio 2025 [DATE] lun [DATE] [PERSON_NAM…" at bounding box center [842, 186] width 1301 height 53
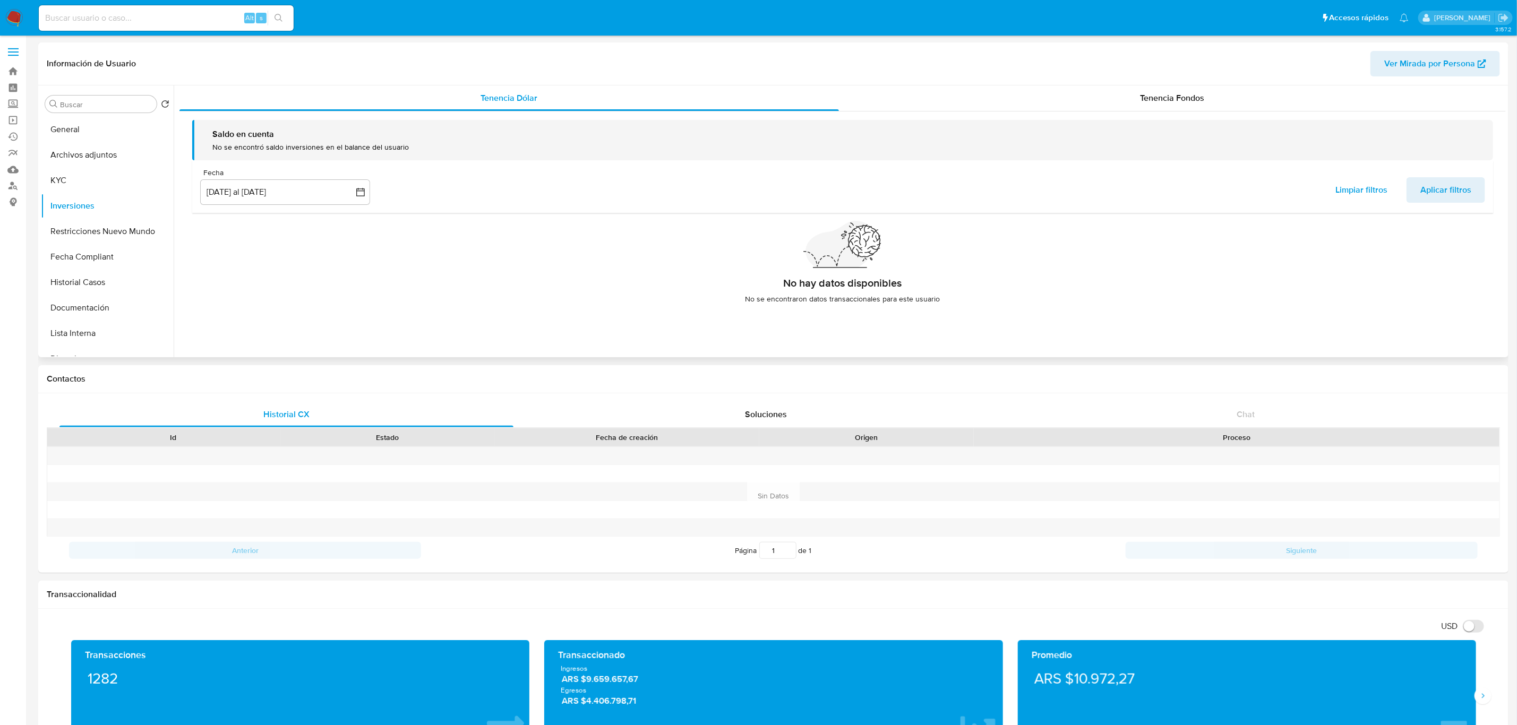
click at [1456, 188] on span "Aplicar filtros" at bounding box center [1445, 189] width 51 height 23
click at [322, 200] on button "[DATE] al [DATE]" at bounding box center [285, 191] width 170 height 25
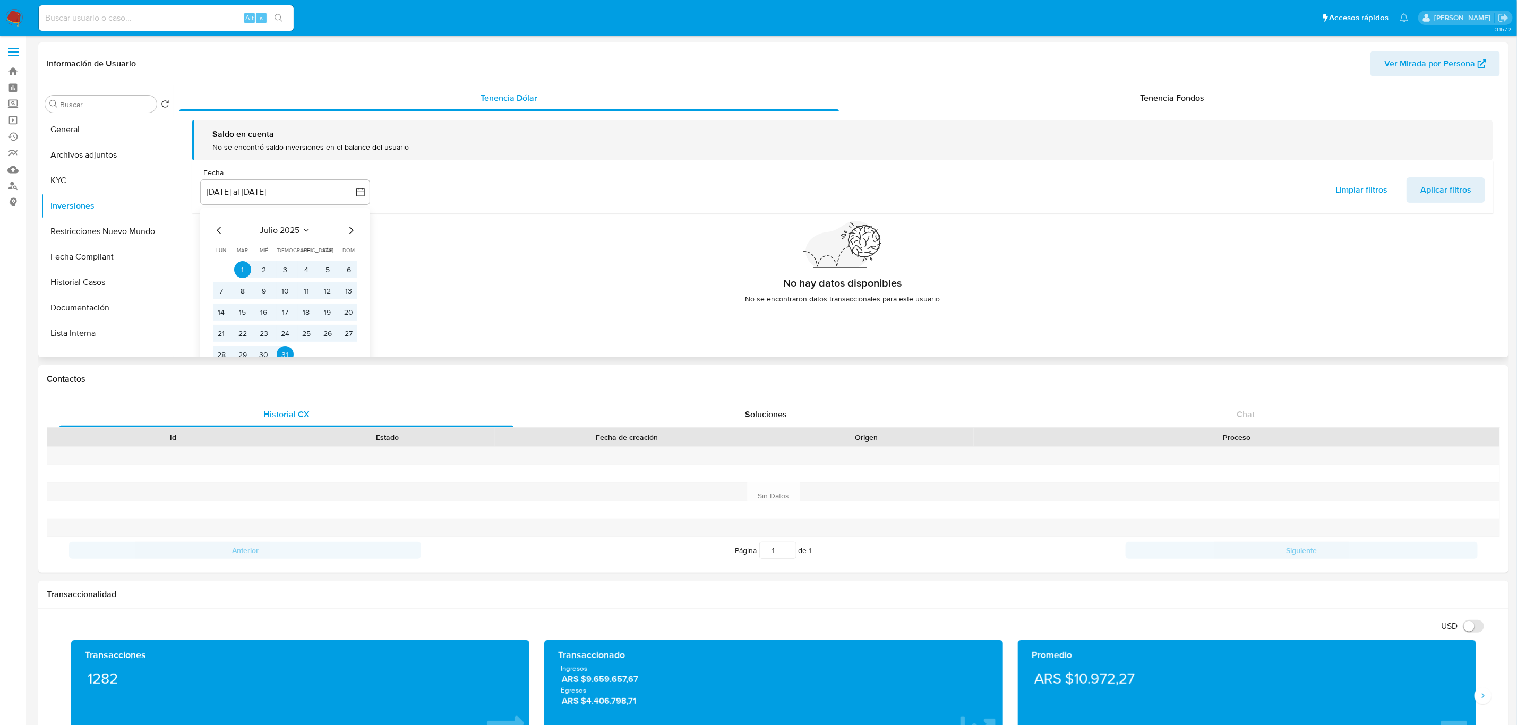
click at [352, 228] on icon "Mes siguiente" at bounding box center [351, 230] width 13 height 13
click at [350, 354] on button "31" at bounding box center [348, 354] width 17 height 17
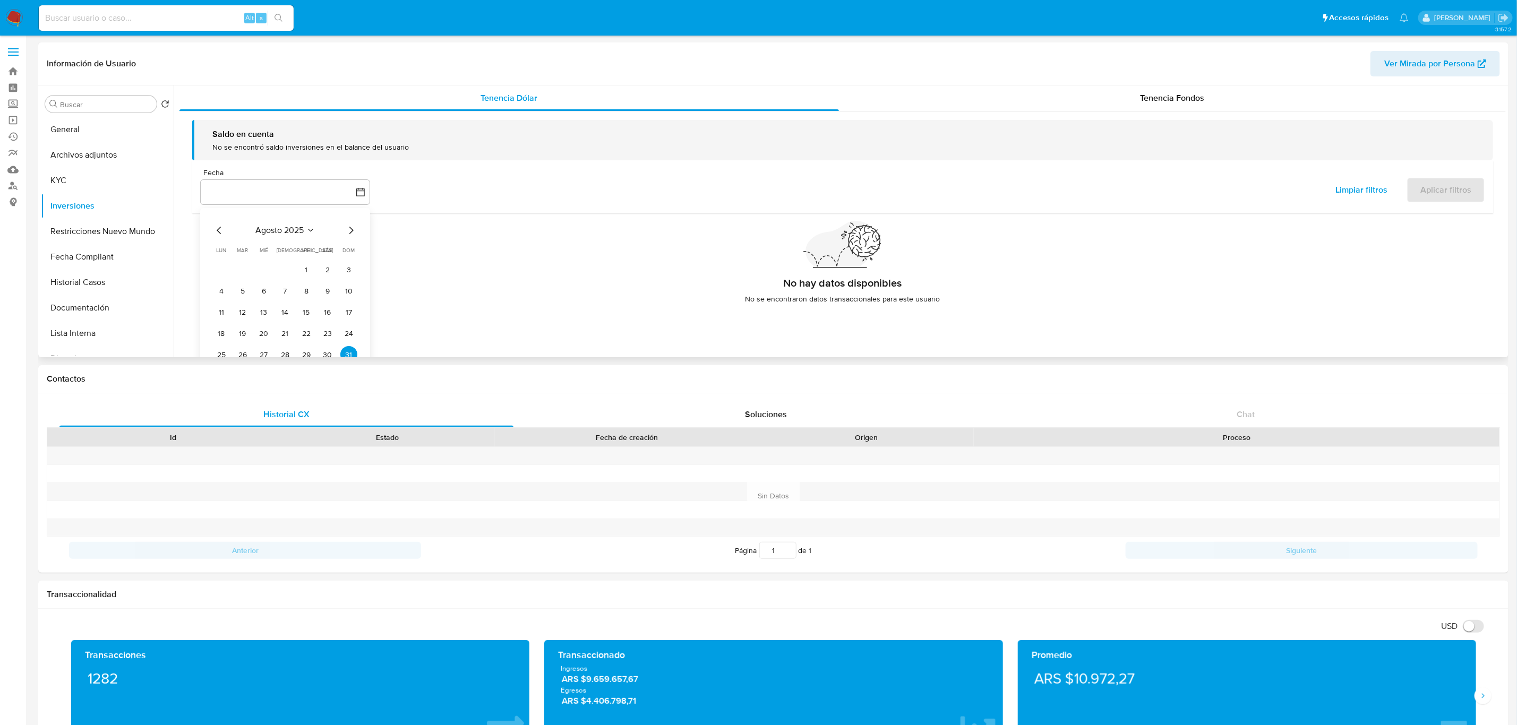
click at [227, 231] on div "agosto 2025" at bounding box center [285, 230] width 144 height 13
click at [219, 228] on icon "Mes anterior" at bounding box center [219, 230] width 13 height 13
click at [239, 268] on button "1" at bounding box center [242, 269] width 17 height 17
click at [346, 192] on button "[DATE] - [DATE]" at bounding box center [285, 191] width 170 height 25
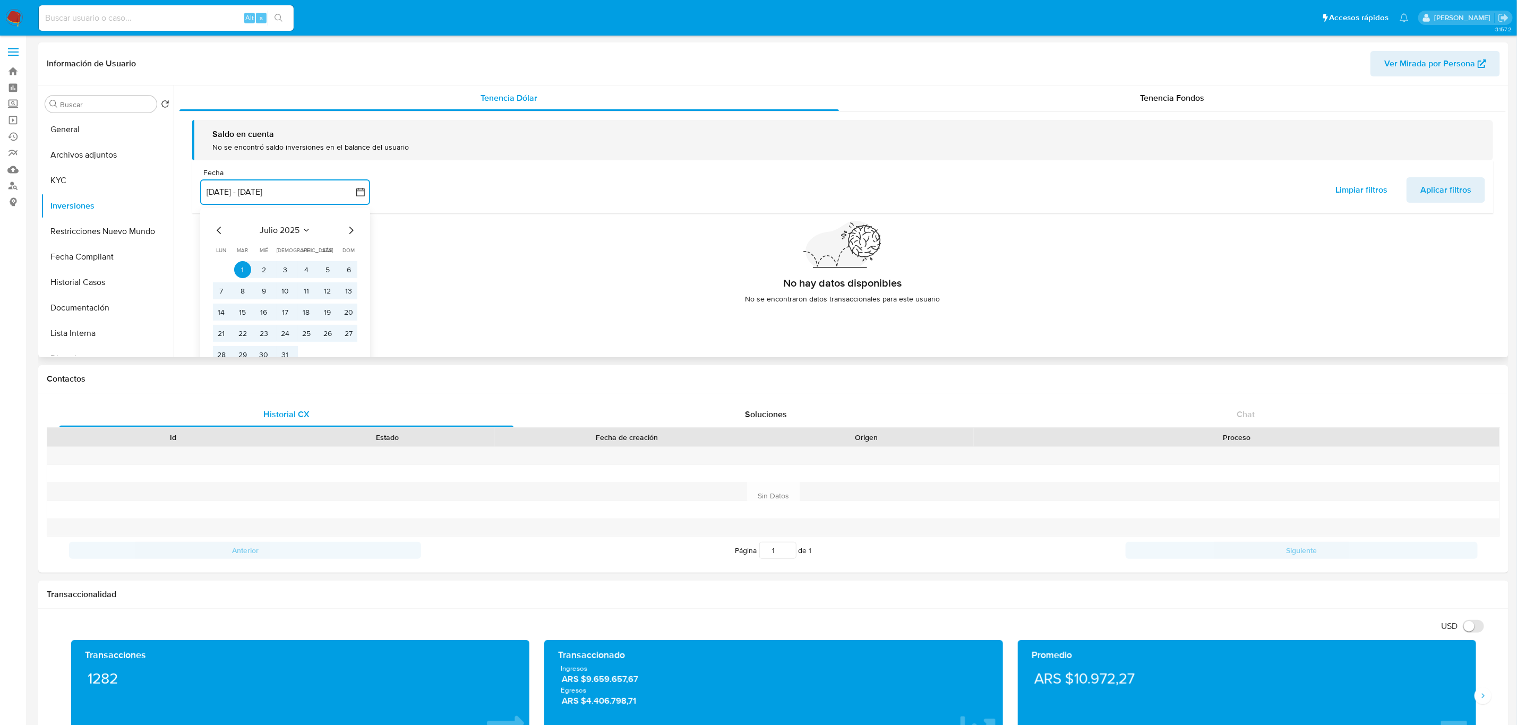
click at [352, 231] on icon "Mes siguiente" at bounding box center [351, 230] width 4 height 7
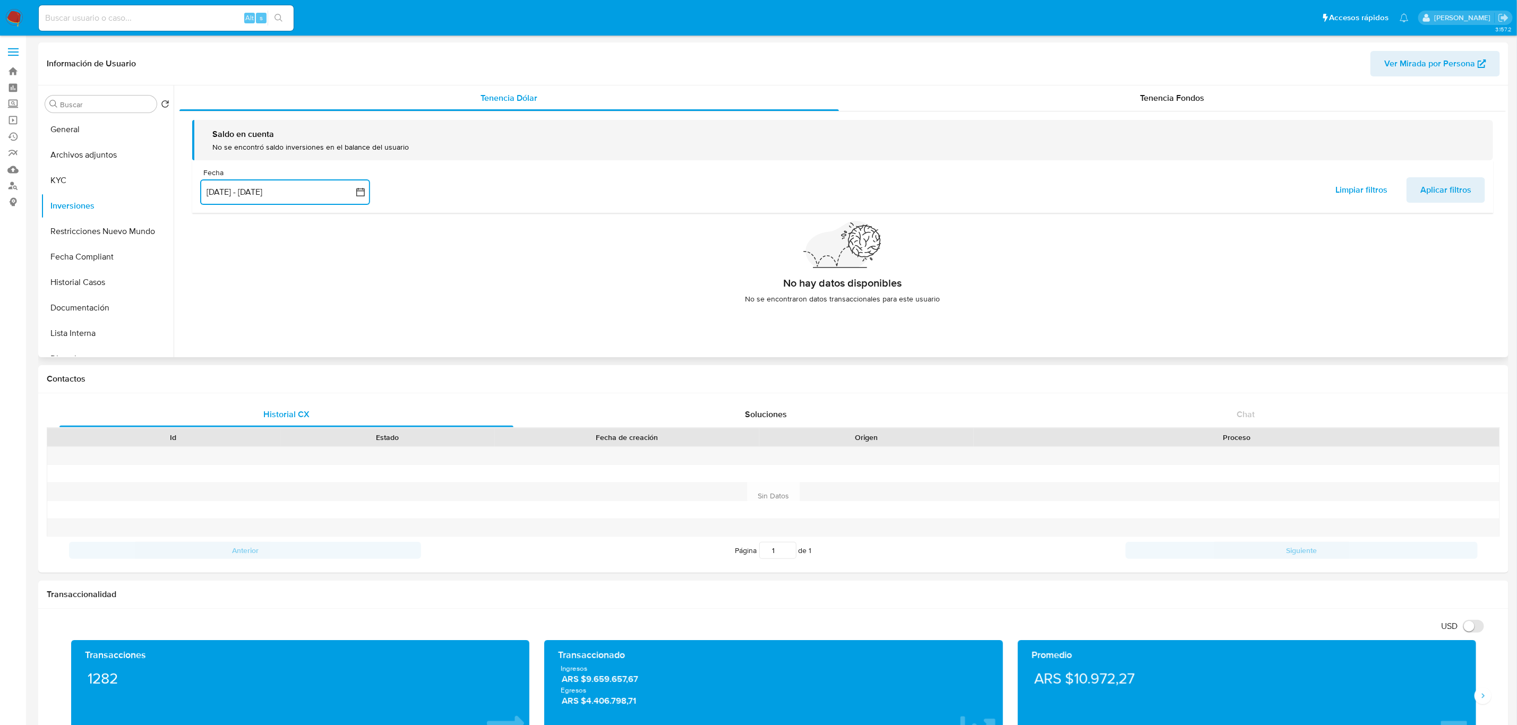
click at [362, 201] on button "[DATE] - [DATE]" at bounding box center [285, 191] width 170 height 25
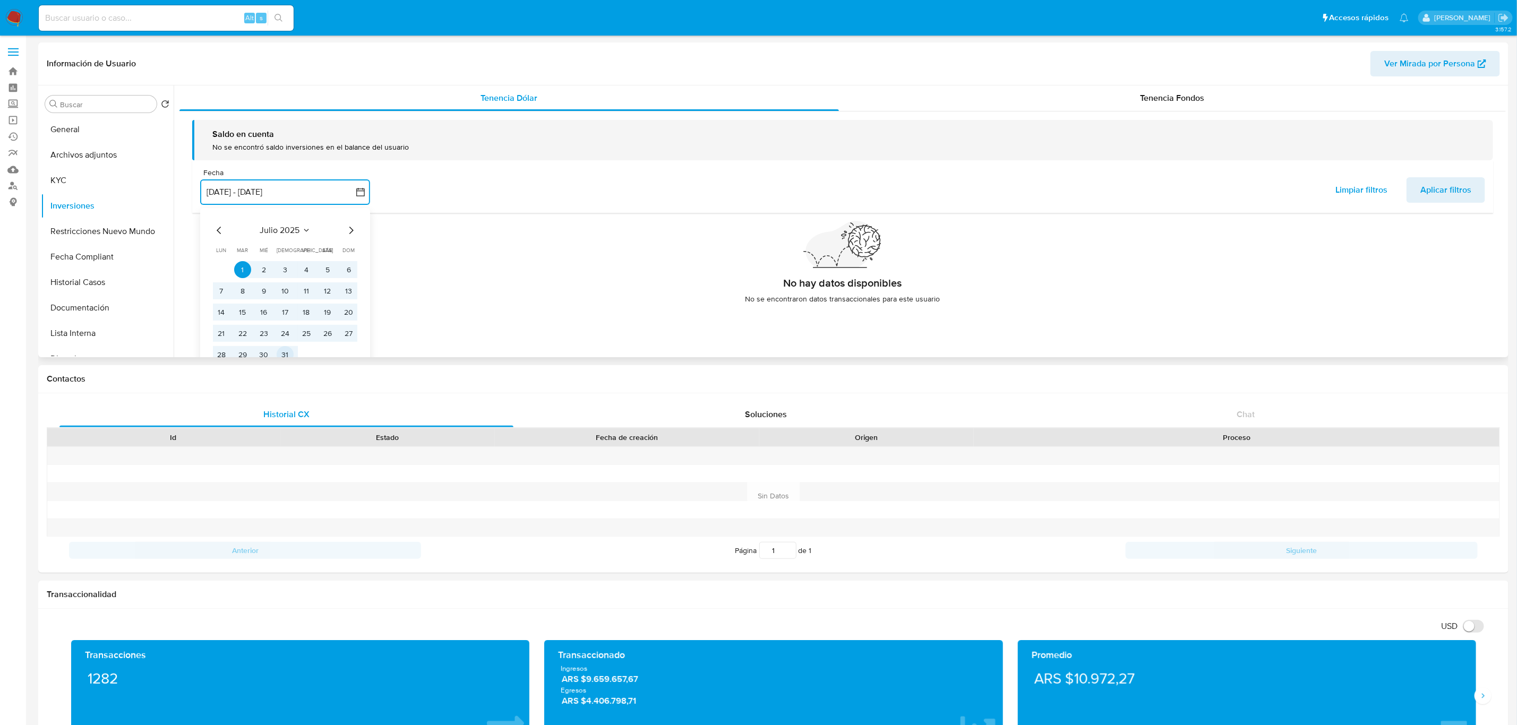
click at [282, 354] on button "31" at bounding box center [285, 354] width 17 height 17
click at [217, 230] on icon "Mes anterior" at bounding box center [219, 230] width 13 height 13
click at [351, 269] on button "1" at bounding box center [348, 269] width 17 height 17
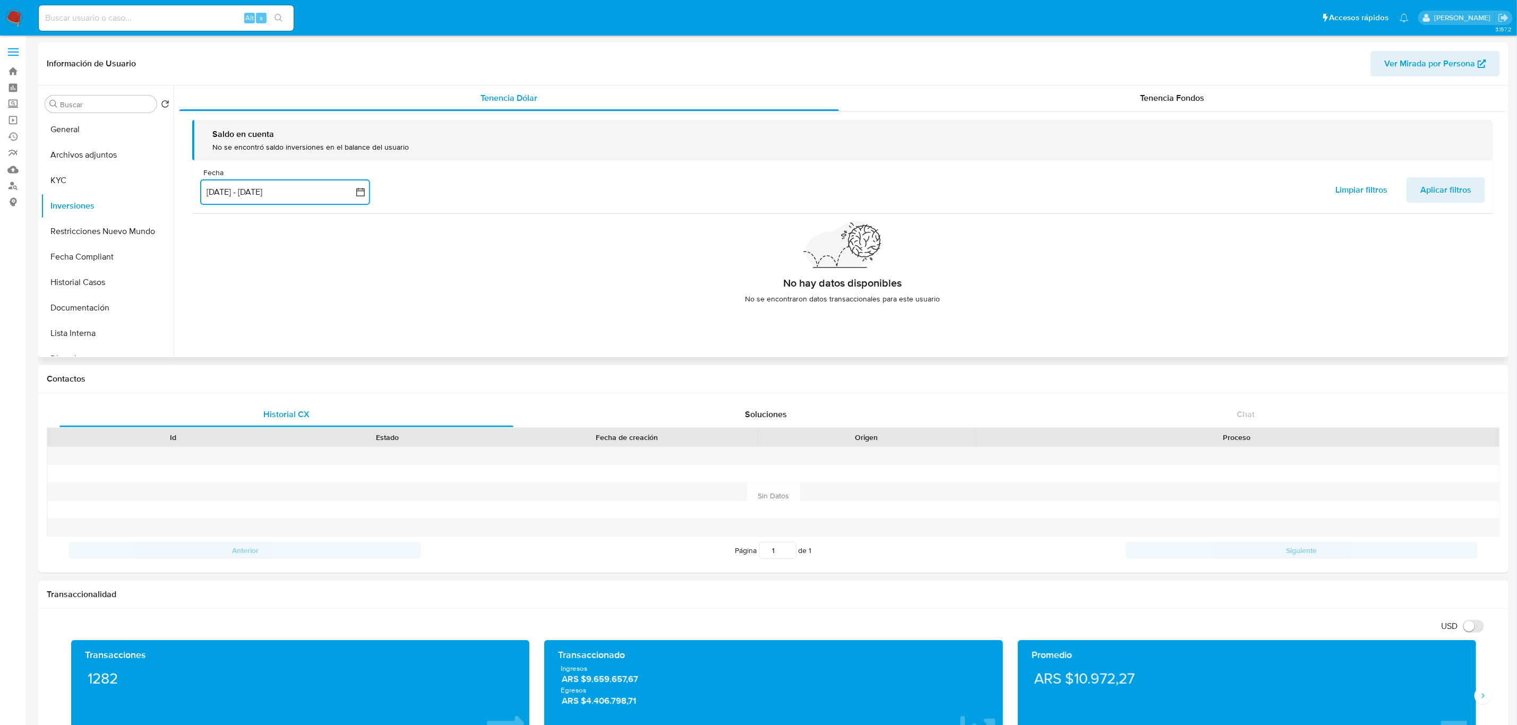
drag, startPoint x: 333, startPoint y: 196, endPoint x: 342, endPoint y: 206, distance: 13.9
click at [333, 196] on button "[DATE] - [DATE]" at bounding box center [285, 191] width 170 height 25
click at [352, 227] on icon "Mes siguiente" at bounding box center [351, 230] width 13 height 13
click at [358, 231] on div "[DATE] [DATE] lun [DATE] [PERSON_NAME][DATE] mié [DATE] jue [DATE] vie [DATE] s…" at bounding box center [285, 292] width 170 height 168
click at [355, 229] on icon "Mes siguiente" at bounding box center [351, 230] width 13 height 13
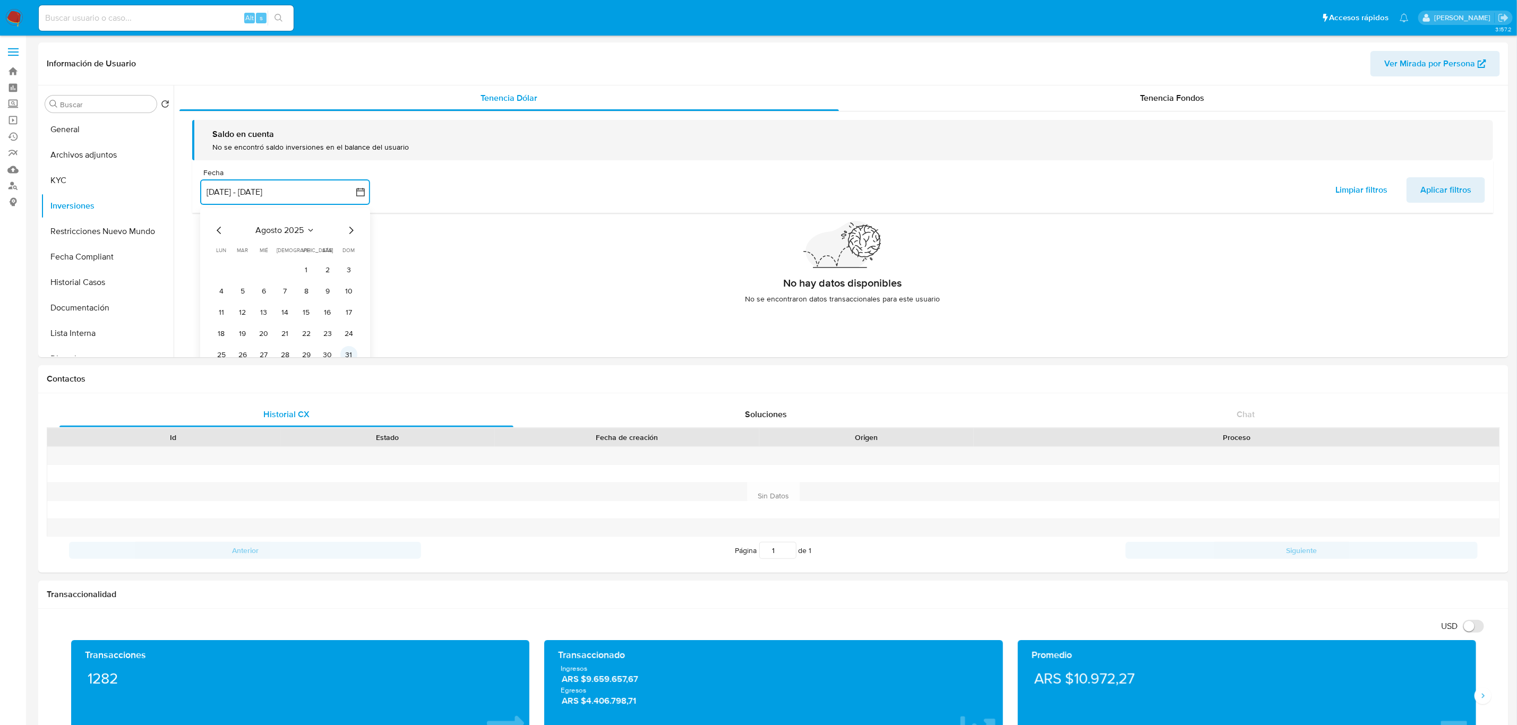
click at [351, 354] on button "31" at bounding box center [348, 354] width 17 height 17
click at [215, 231] on icon "Mes anterior" at bounding box center [219, 230] width 13 height 13
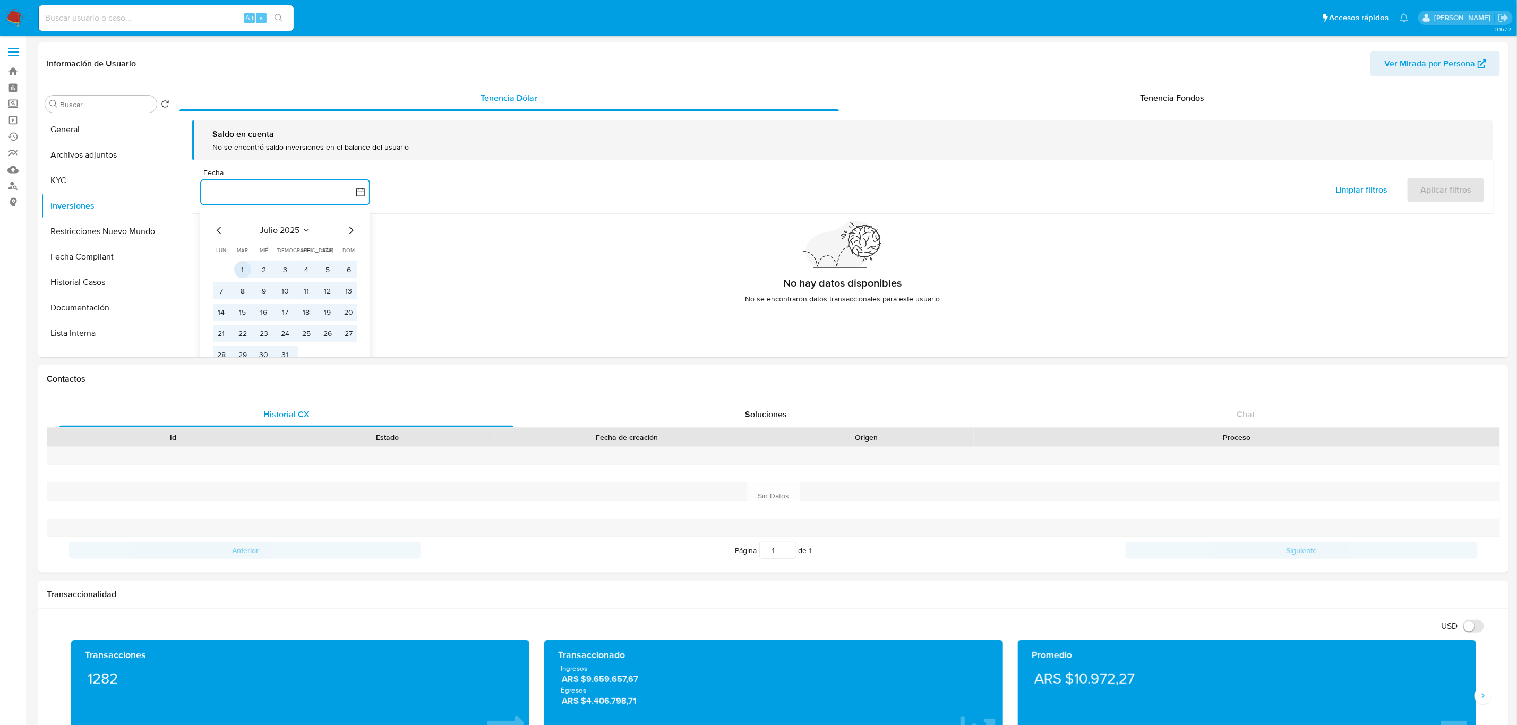
click at [243, 268] on button "1" at bounding box center [242, 269] width 17 height 17
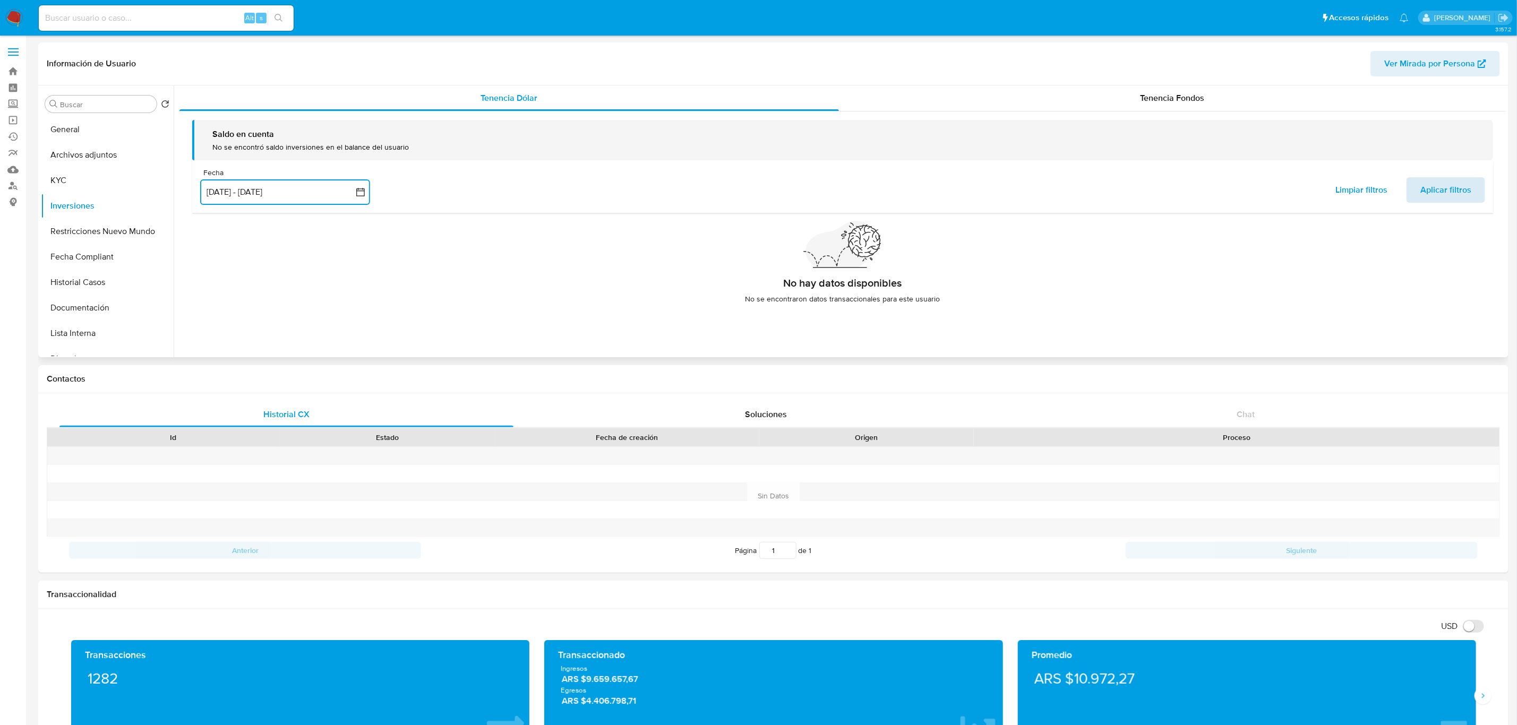
click at [1453, 186] on span "Aplicar filtros" at bounding box center [1445, 189] width 51 height 23
click at [99, 133] on button "General" at bounding box center [103, 129] width 124 height 25
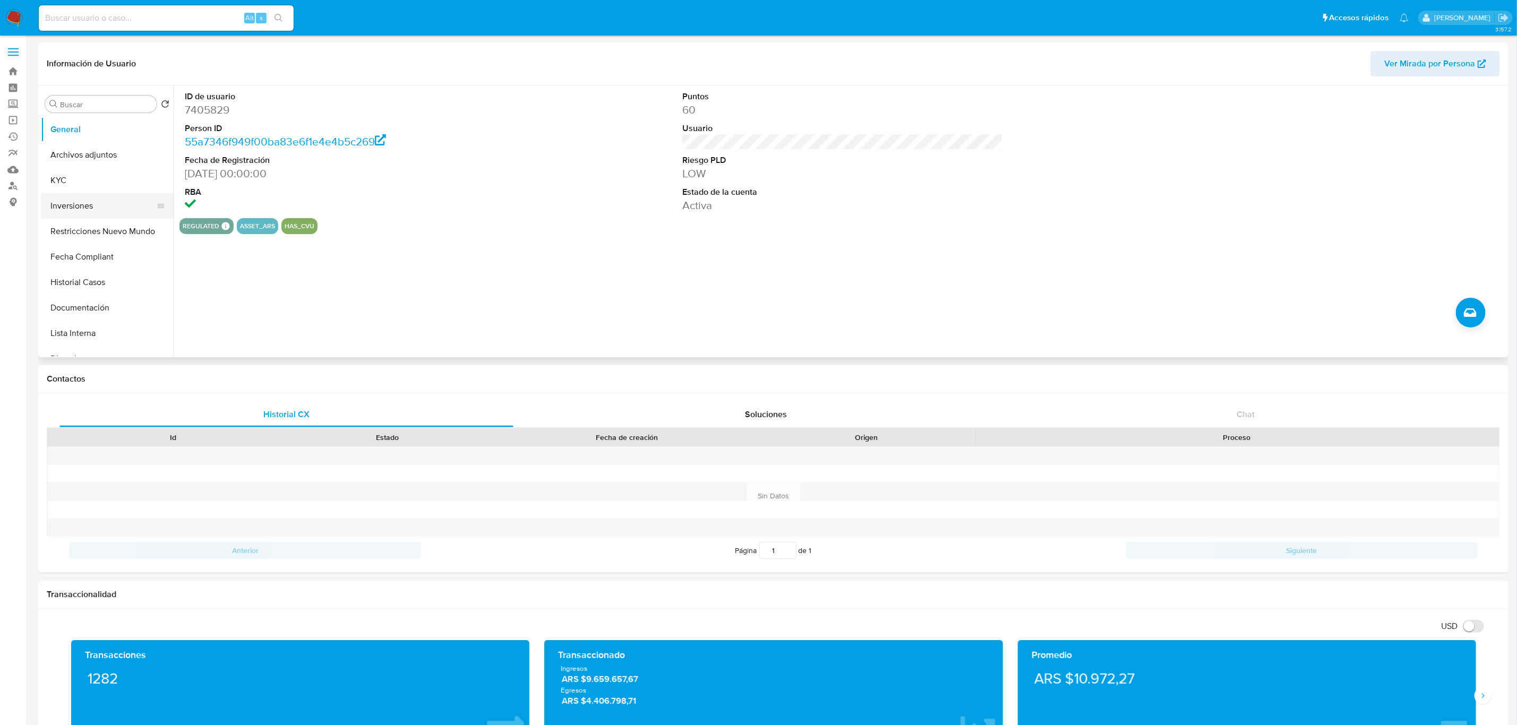
click at [88, 209] on button "Inversiones" at bounding box center [103, 205] width 124 height 25
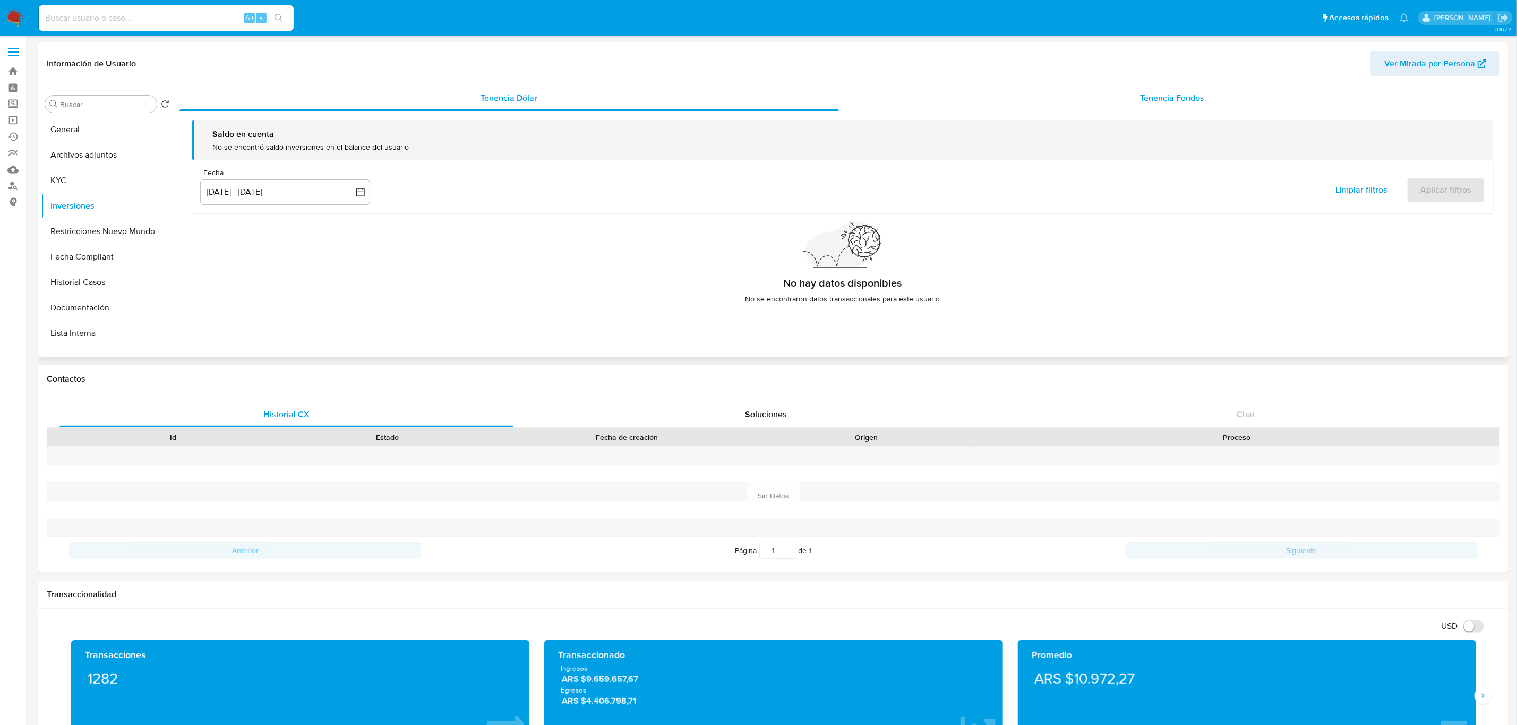
click at [1228, 96] on div "Tenencia Fondos" at bounding box center [1172, 97] width 667 height 25
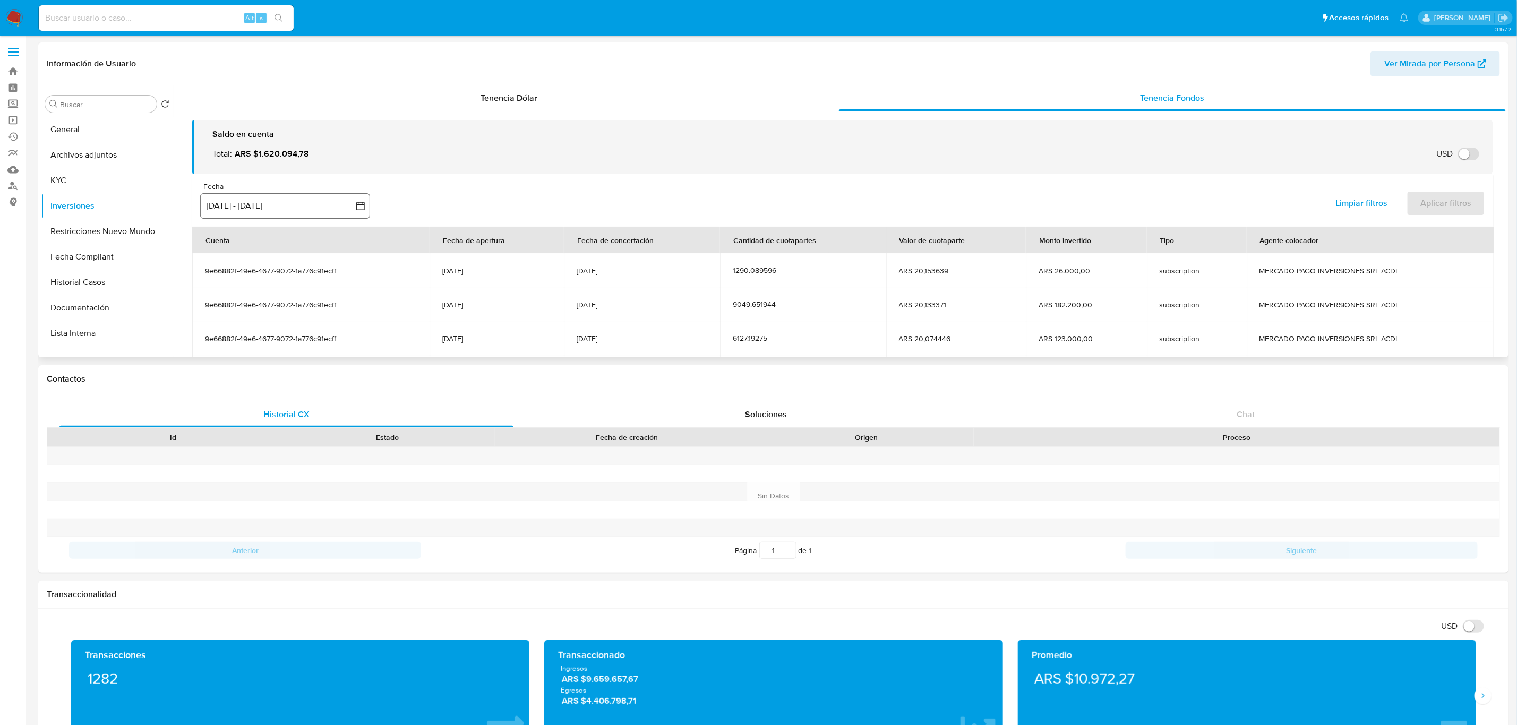
click at [327, 203] on button "[DATE] - [DATE]" at bounding box center [285, 205] width 170 height 25
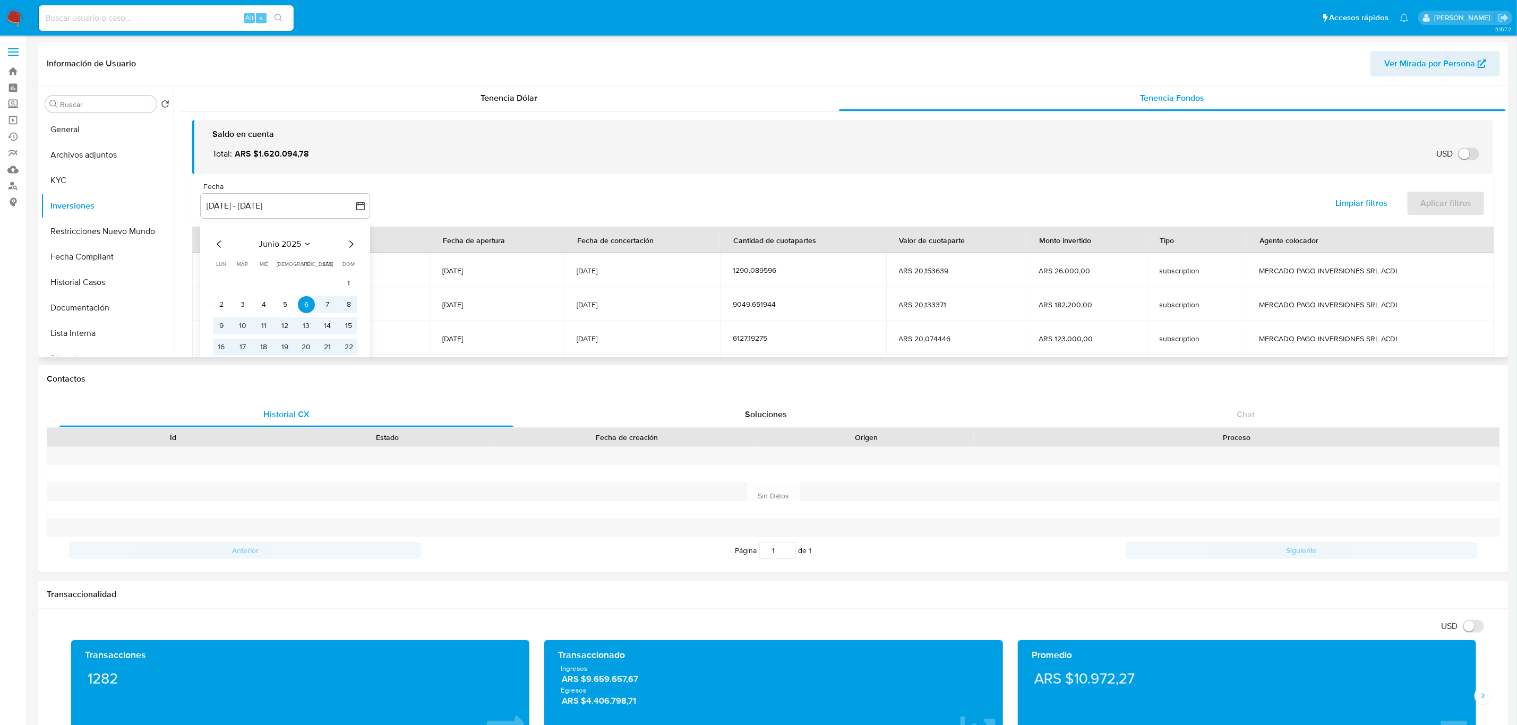
click at [217, 244] on icon "Mes anterior" at bounding box center [219, 243] width 4 height 7
click at [349, 243] on icon "Mes siguiente" at bounding box center [351, 244] width 13 height 13
click at [242, 280] on button "1" at bounding box center [242, 283] width 17 height 17
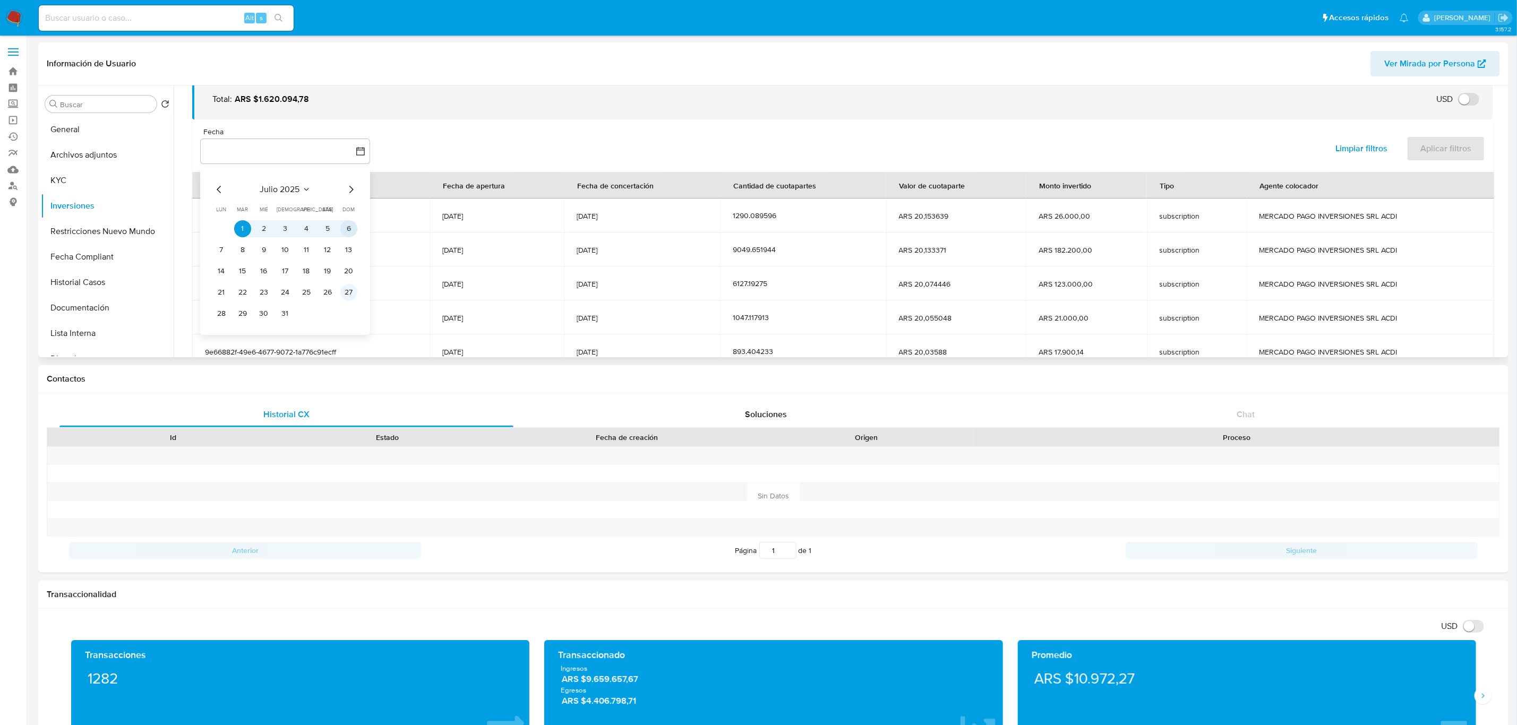
scroll to position [80, 0]
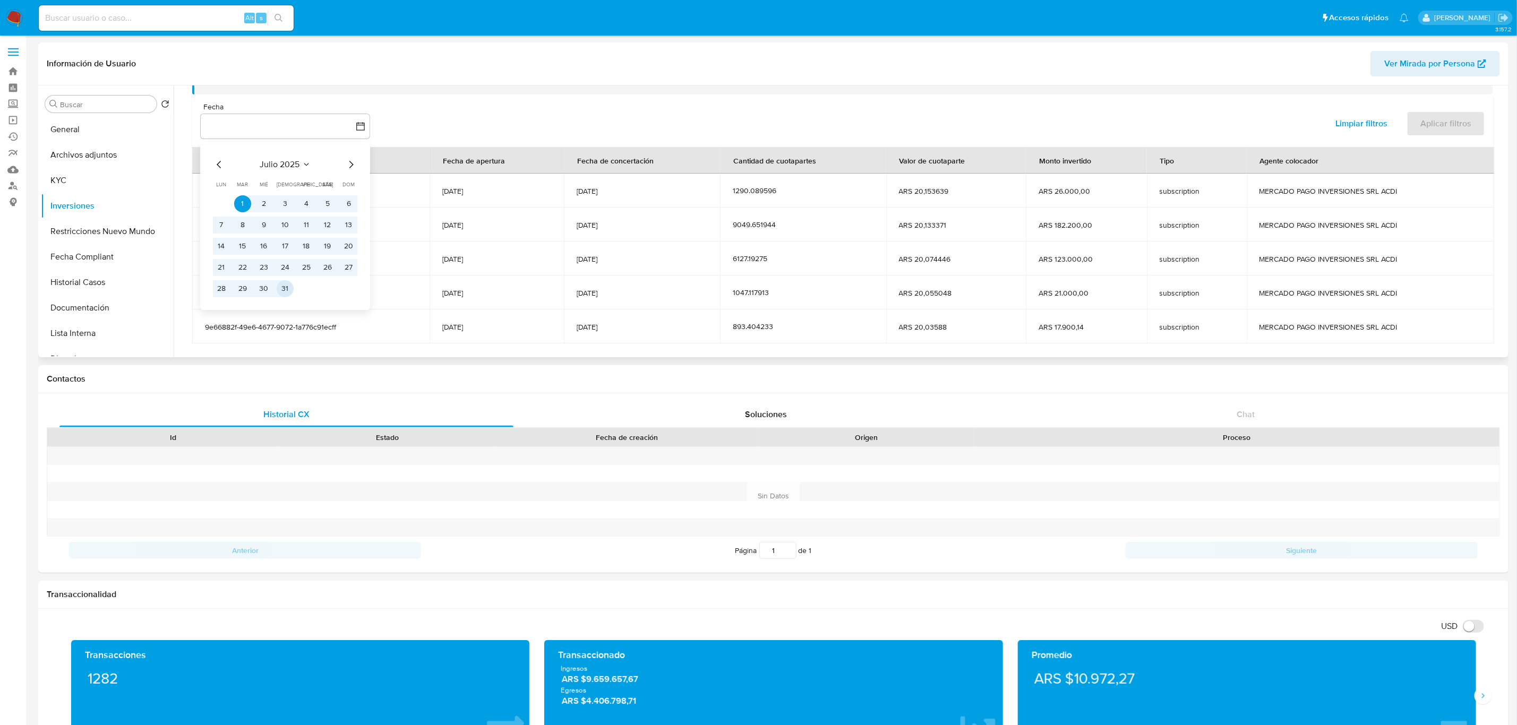
click at [286, 293] on button "31" at bounding box center [285, 288] width 17 height 17
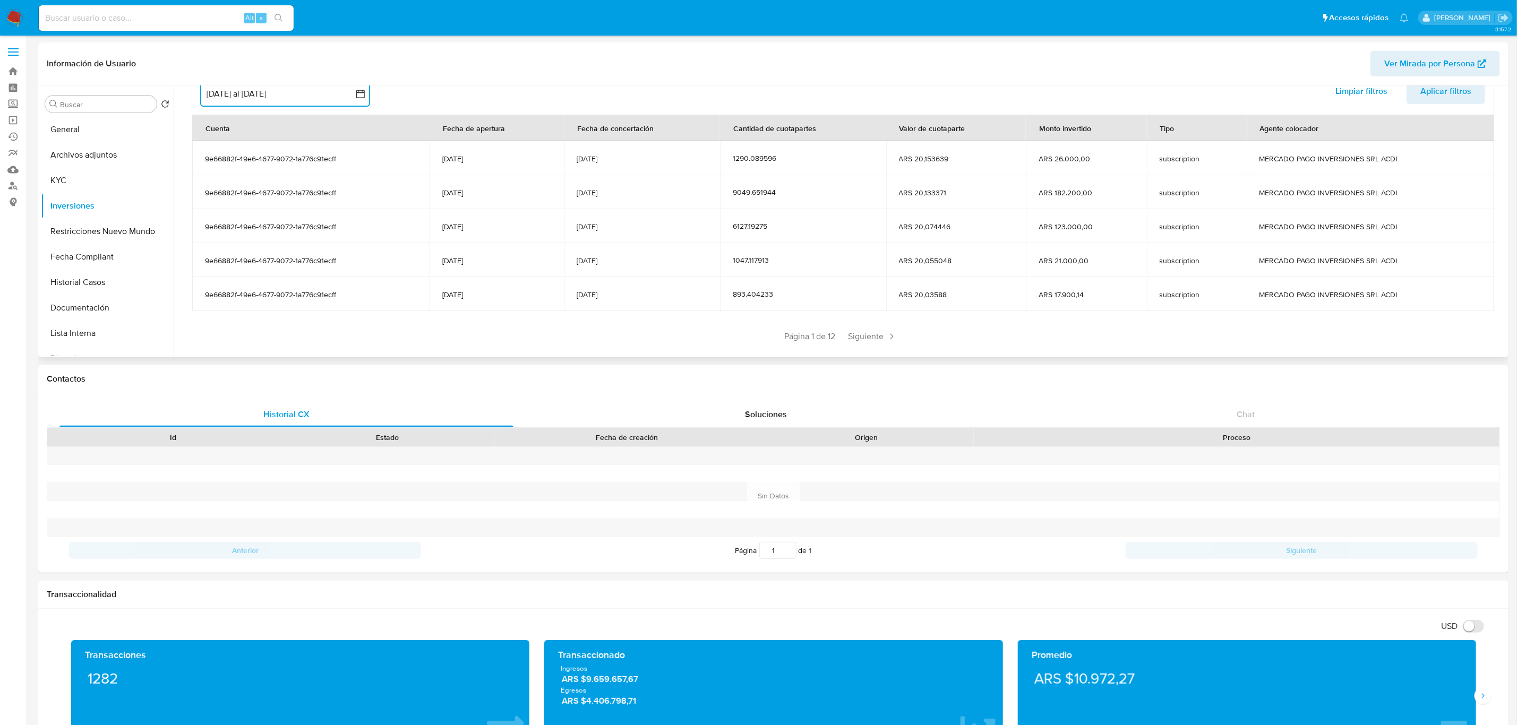
scroll to position [130, 0]
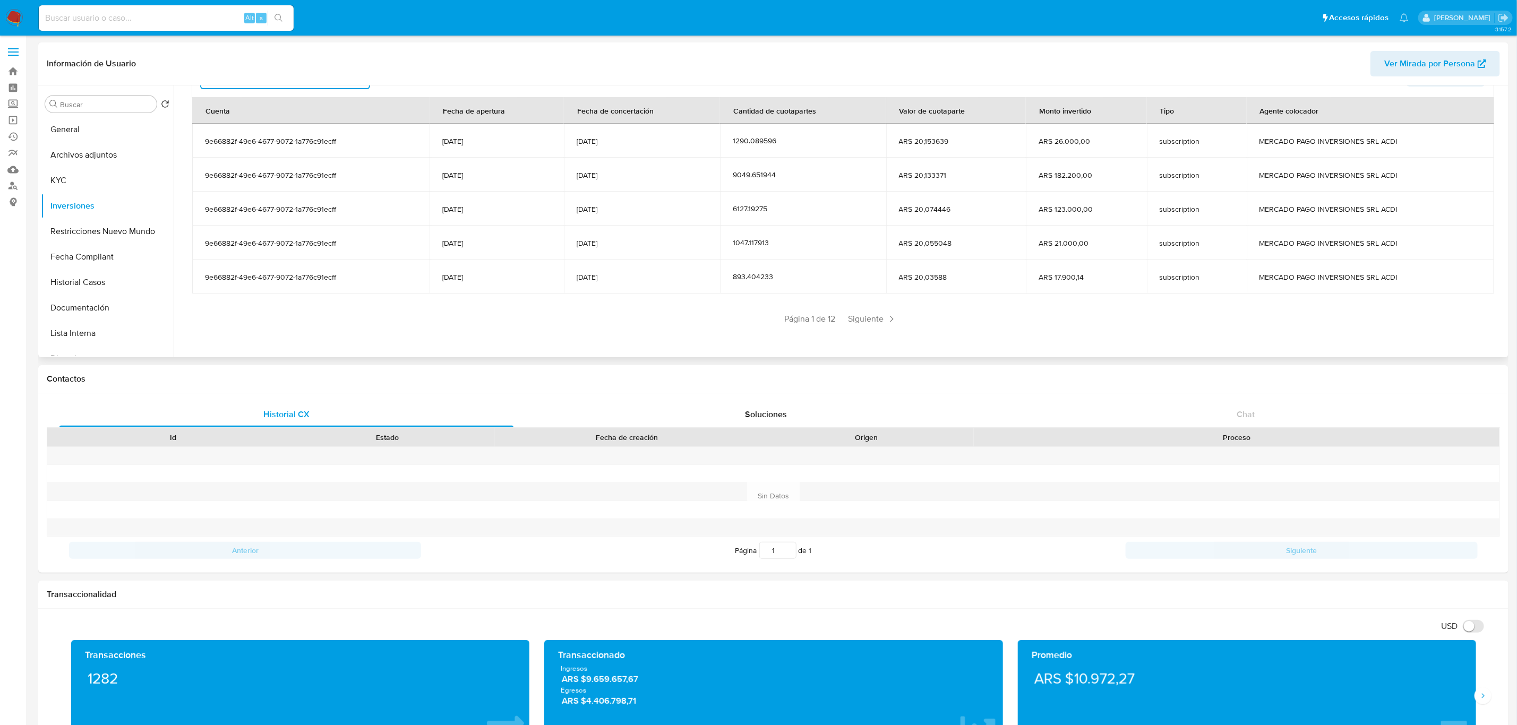
click at [864, 328] on div "Saldo en cuenta Total : ARS $1.620.094,78 USD Cambiar entre moneda local y USD …" at bounding box center [842, 167] width 1326 height 371
click at [882, 317] on span "Siguiente" at bounding box center [872, 319] width 57 height 17
click at [917, 317] on icon at bounding box center [922, 319] width 11 height 11
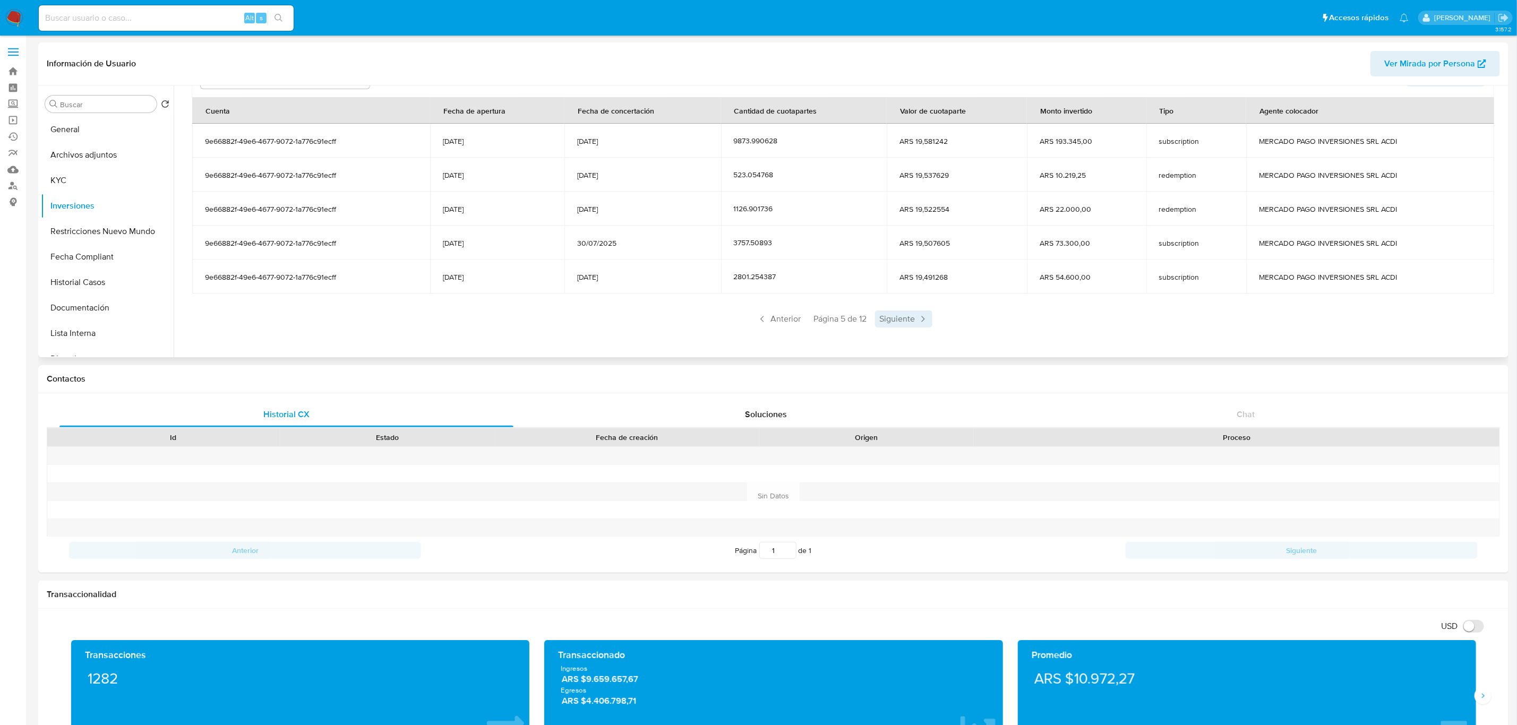
click at [917, 317] on icon at bounding box center [922, 319] width 11 height 11
click at [1058, 328] on div "Saldo en cuenta Total : ARS $1.620.094,78 USD Cambiar entre moneda local y USD …" at bounding box center [842, 167] width 1326 height 371
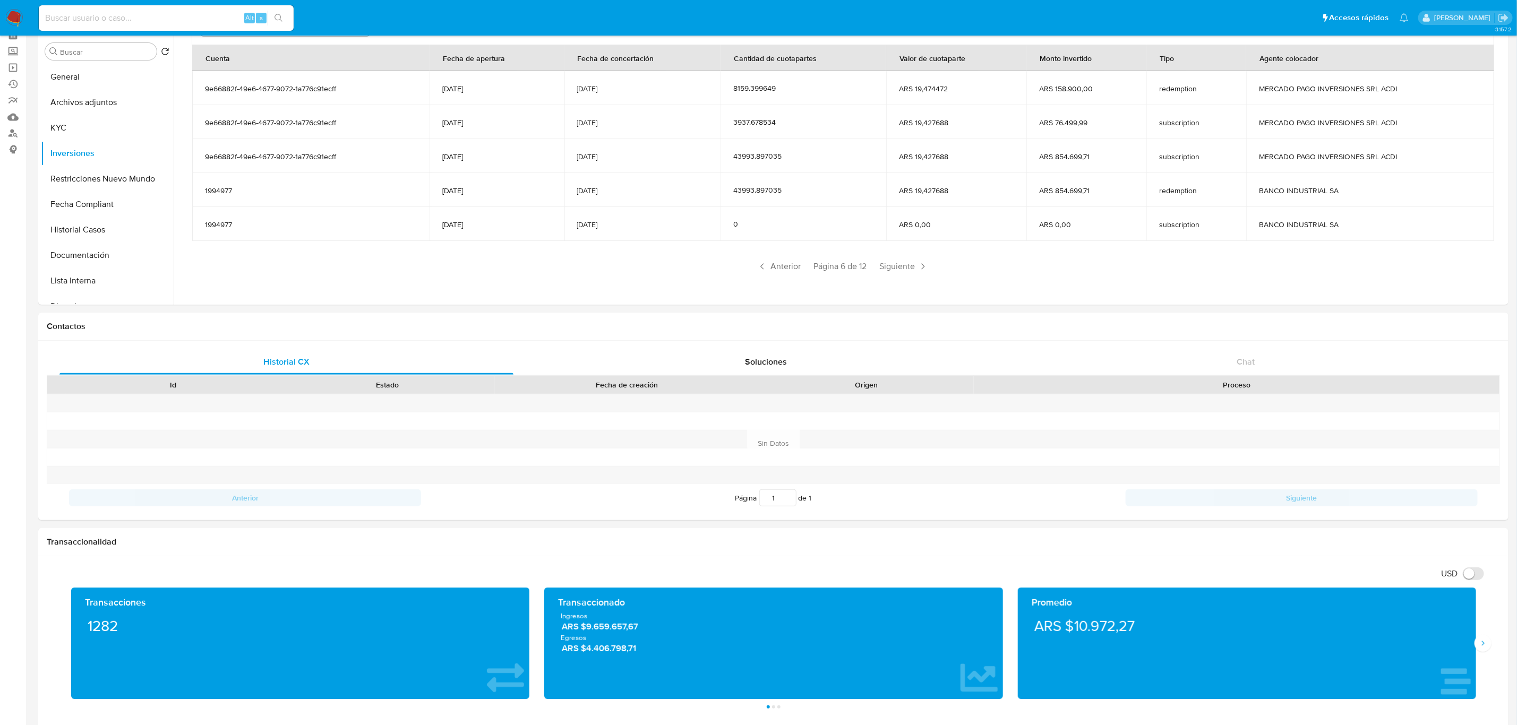
scroll to position [80, 0]
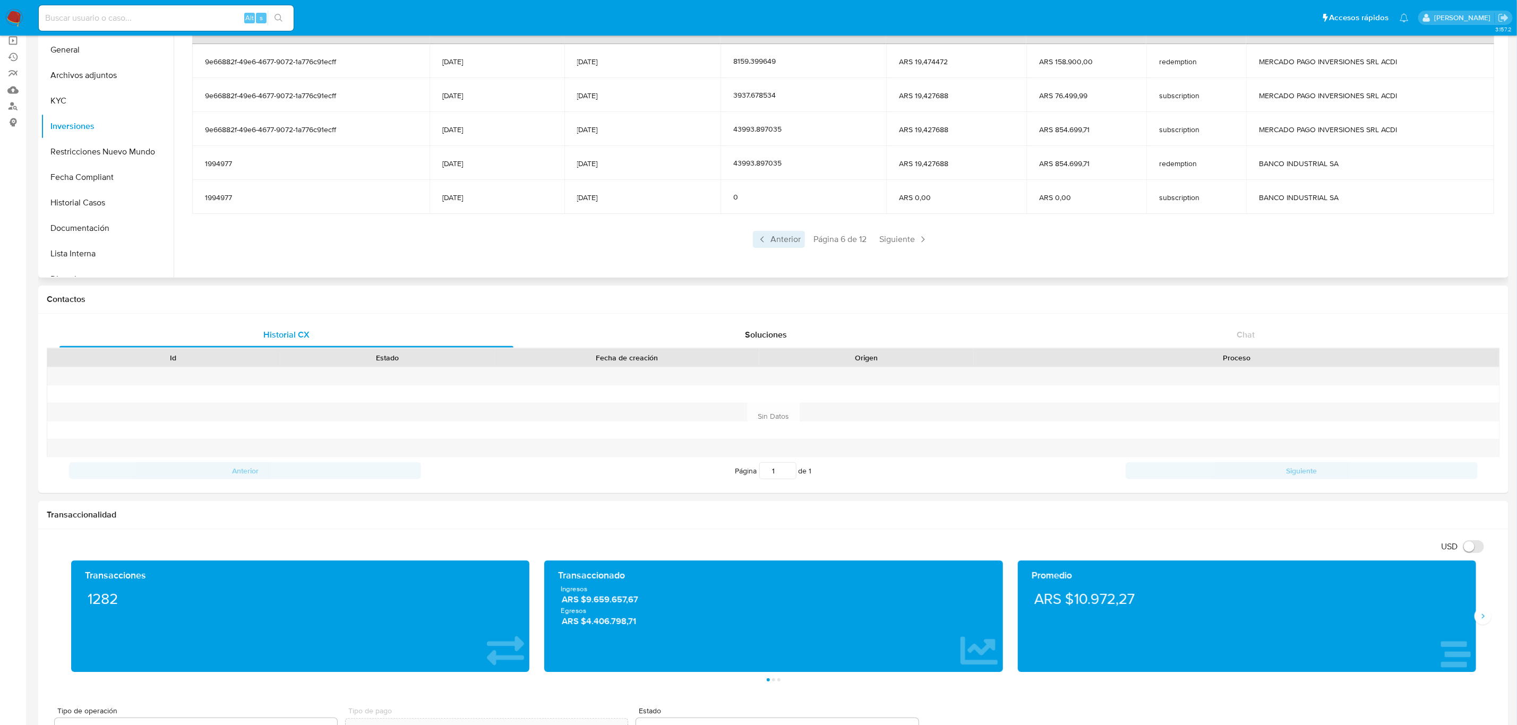
click at [762, 237] on icon at bounding box center [762, 239] width 11 height 11
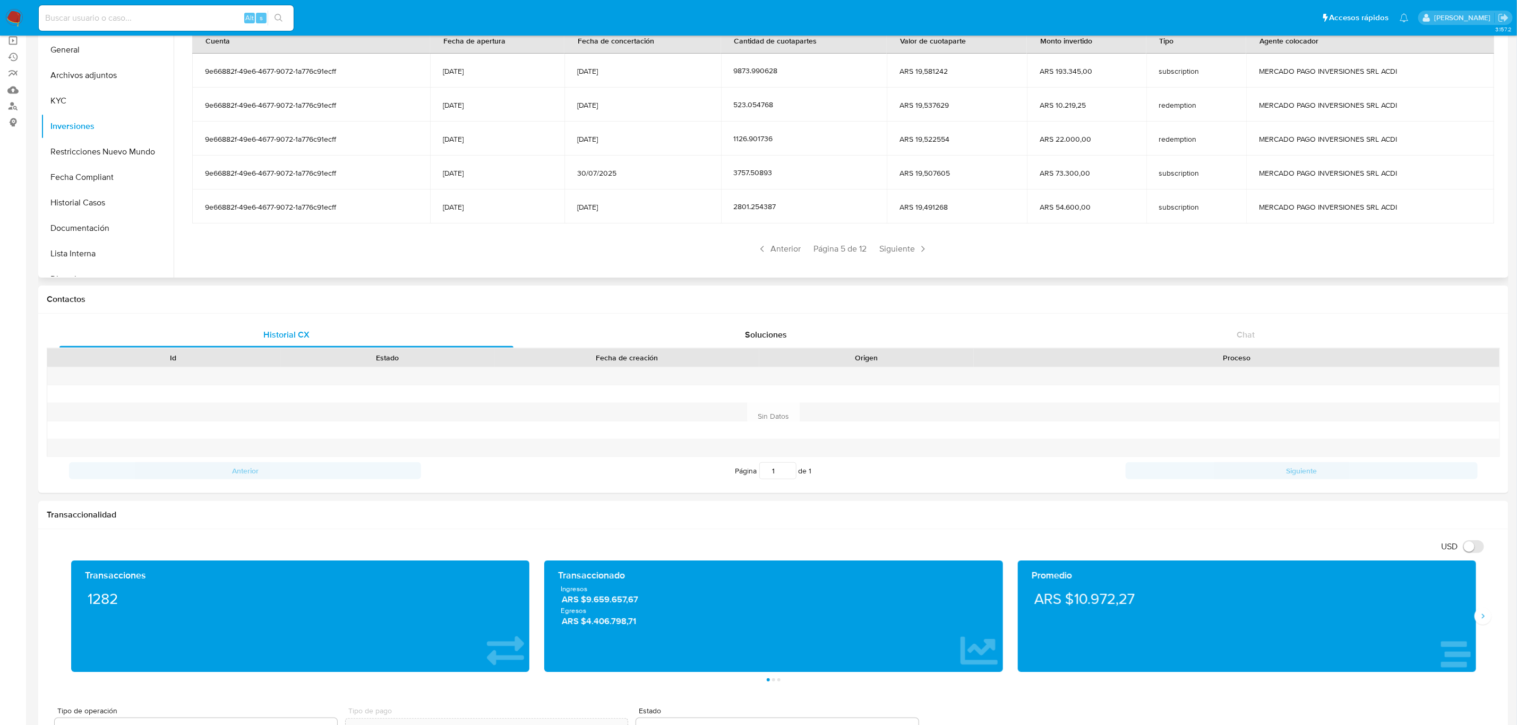
scroll to position [130, 0]
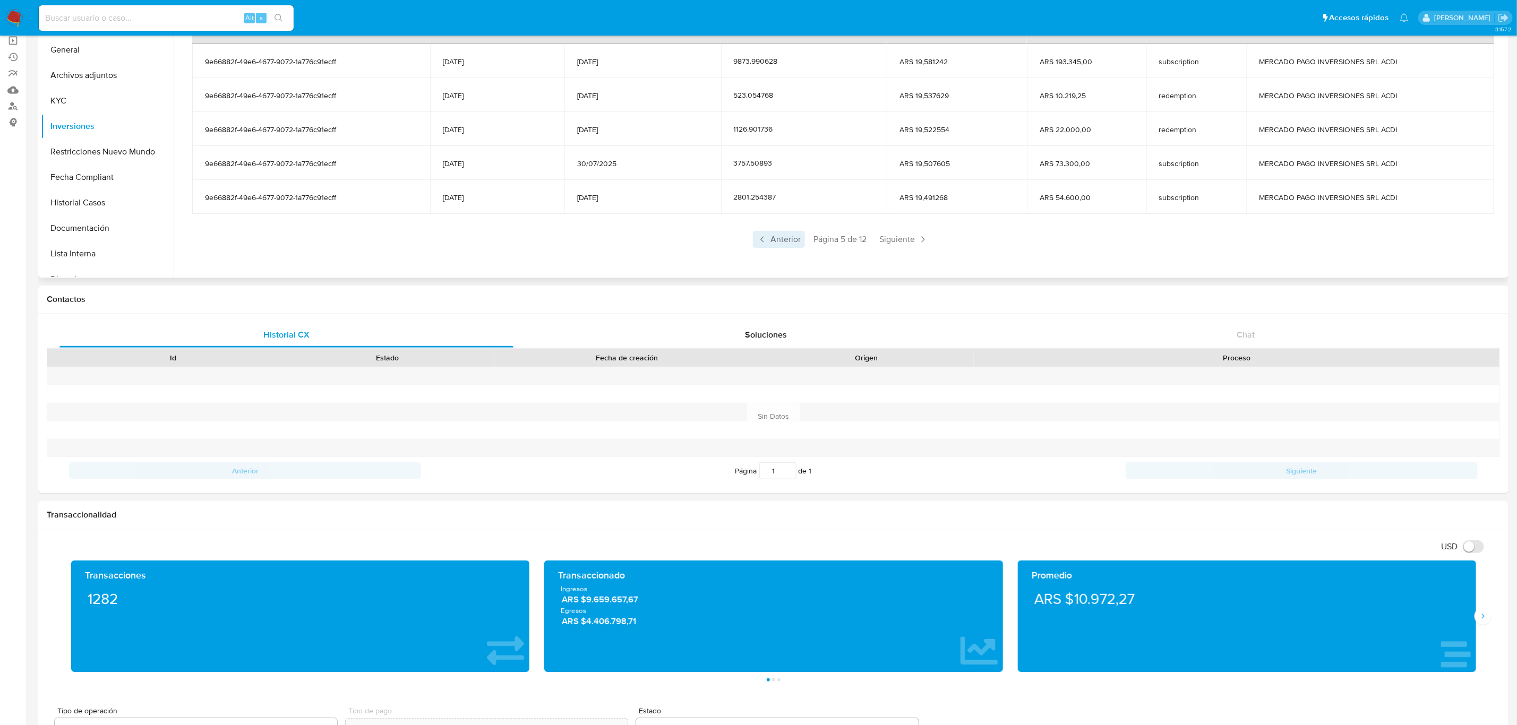
click at [763, 243] on icon at bounding box center [762, 239] width 11 height 11
click at [775, 247] on div "Saldo en cuenta Total : ARS $1.620.094,78 USD Cambiar entre moneda local y USD …" at bounding box center [842, 87] width 1326 height 371
click at [777, 244] on span "Anterior" at bounding box center [779, 239] width 52 height 17
click at [893, 233] on span "Siguiente" at bounding box center [903, 239] width 57 height 17
